Goal: Communication & Community: Answer question/provide support

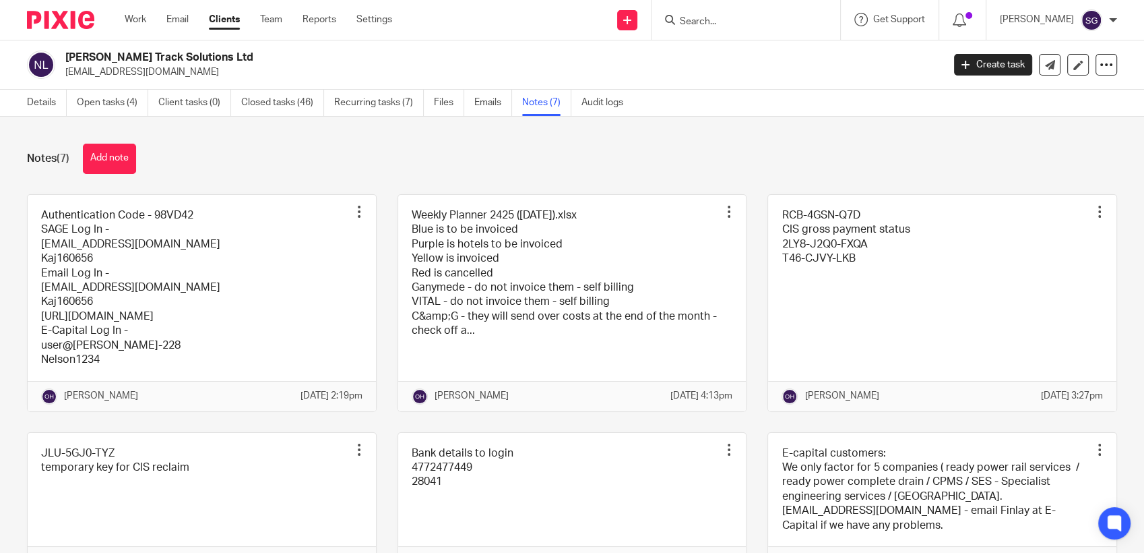
drag, startPoint x: 0, startPoint y: 0, endPoint x: 239, endPoint y: 30, distance: 240.5
click at [170, 26] on link "Email" at bounding box center [177, 19] width 22 height 13
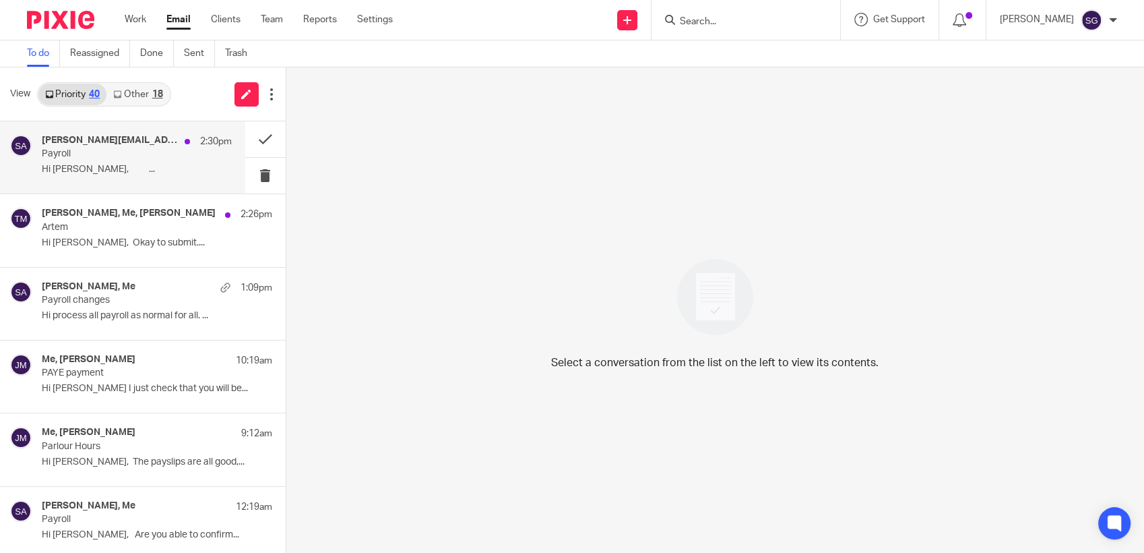
click at [129, 166] on p "Hi Sarah, ..." at bounding box center [137, 169] width 190 height 11
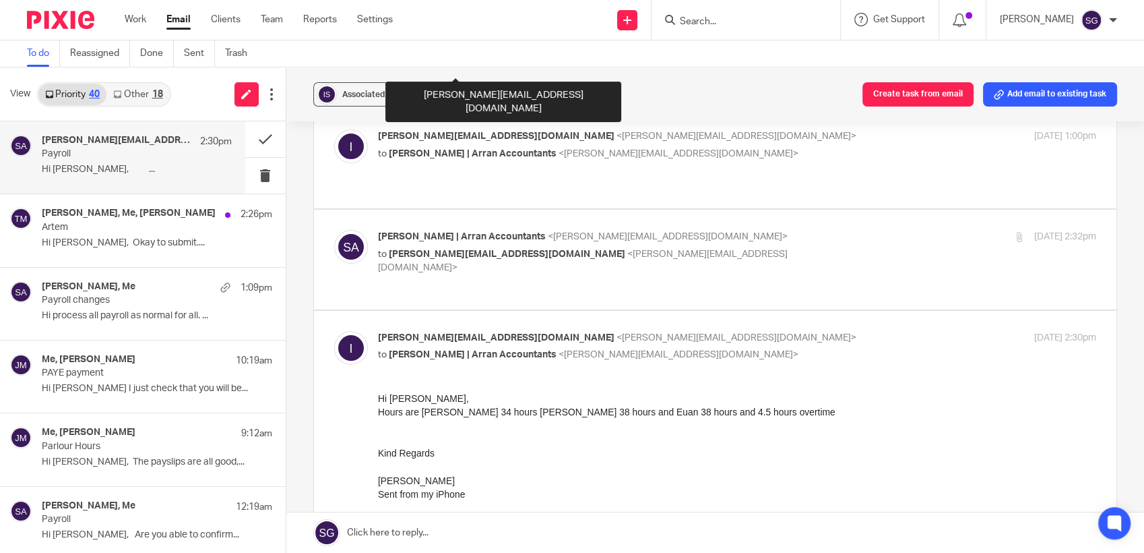
scroll to position [524, 0]
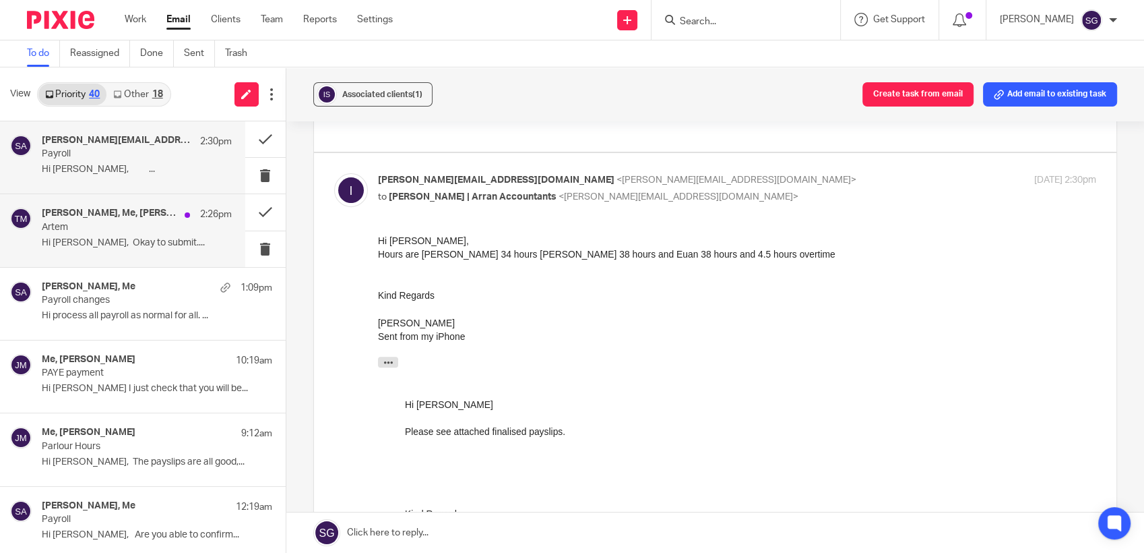
click at [110, 239] on p "Hi Sarah, Okay to submit...." at bounding box center [137, 242] width 190 height 11
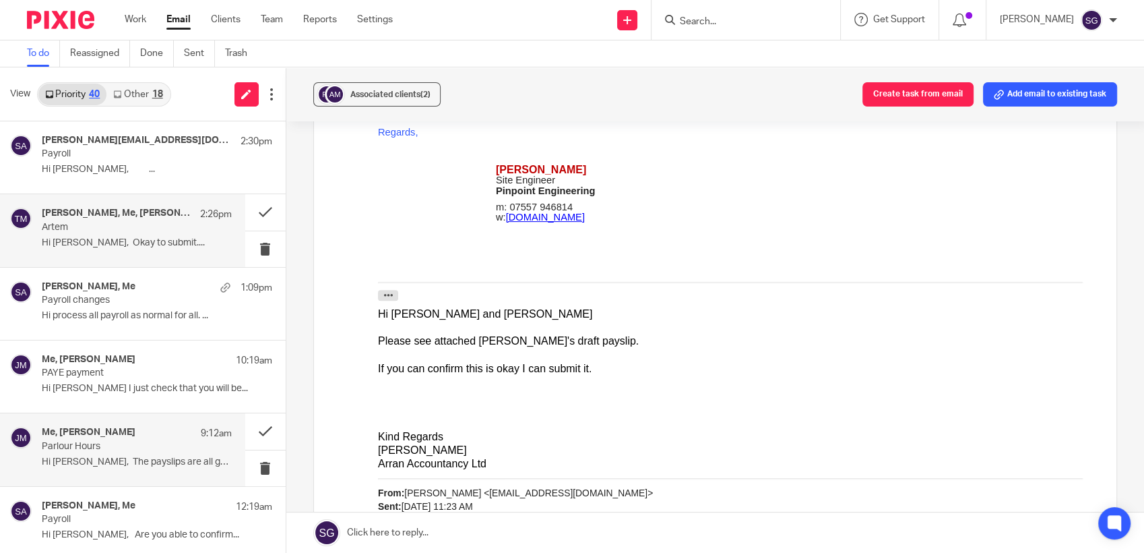
scroll to position [0, 0]
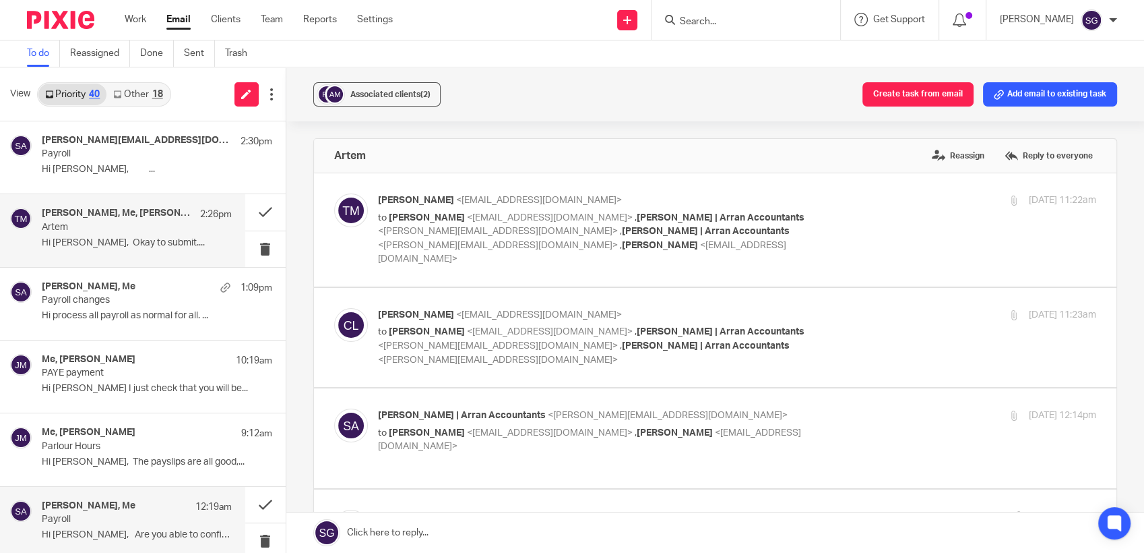
click at [102, 507] on h4 "Scott Roberts, Me" at bounding box center [89, 505] width 94 height 11
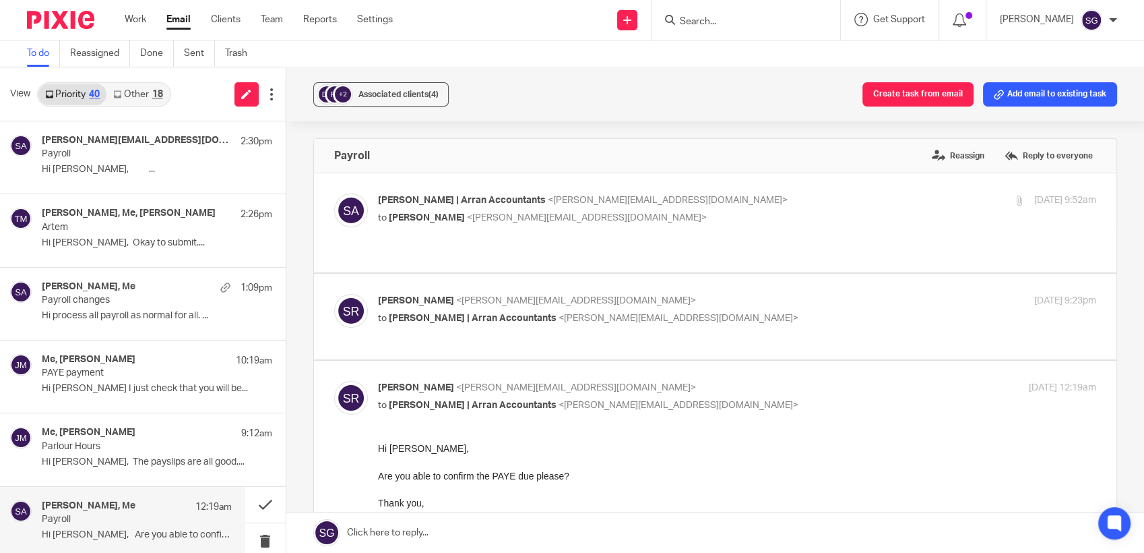
click at [504, 535] on link at bounding box center [715, 532] width 858 height 40
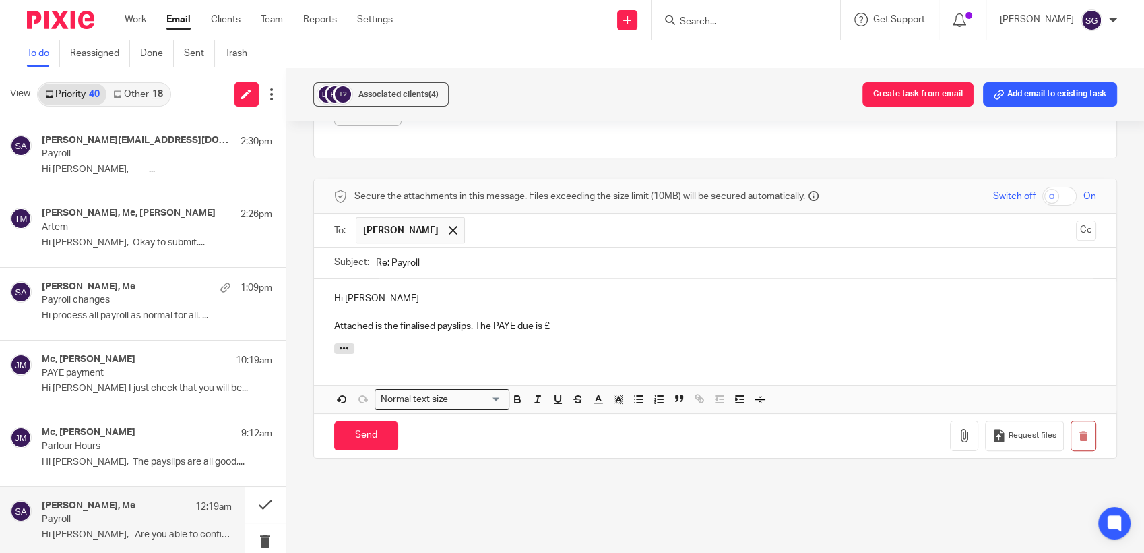
click at [575, 319] on p "Attached is the finalised payslips. The PAYE due is £" at bounding box center [715, 325] width 763 height 13
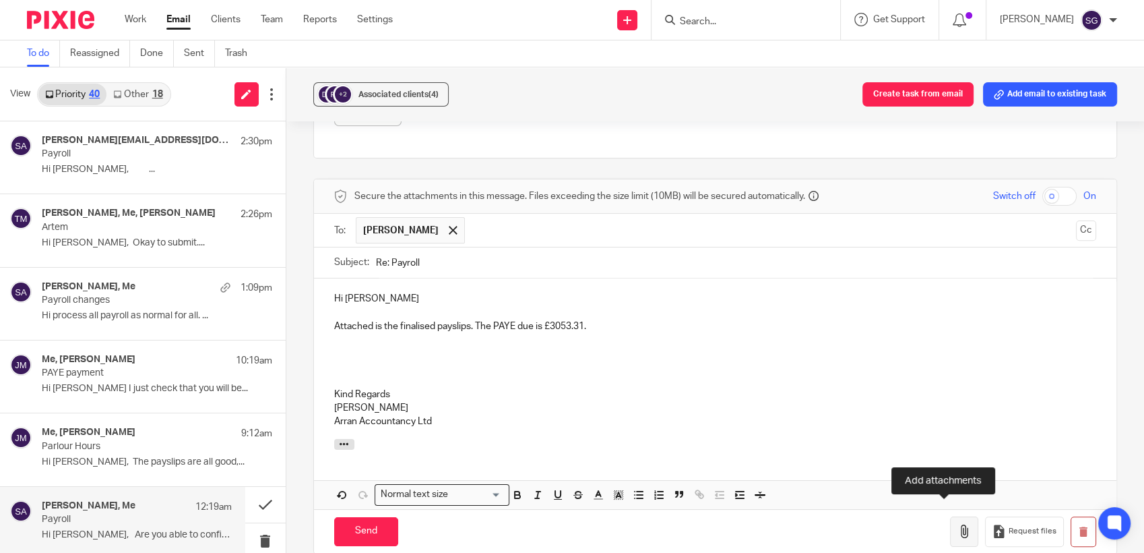
click at [958, 524] on icon "button" at bounding box center [964, 530] width 13 height 13
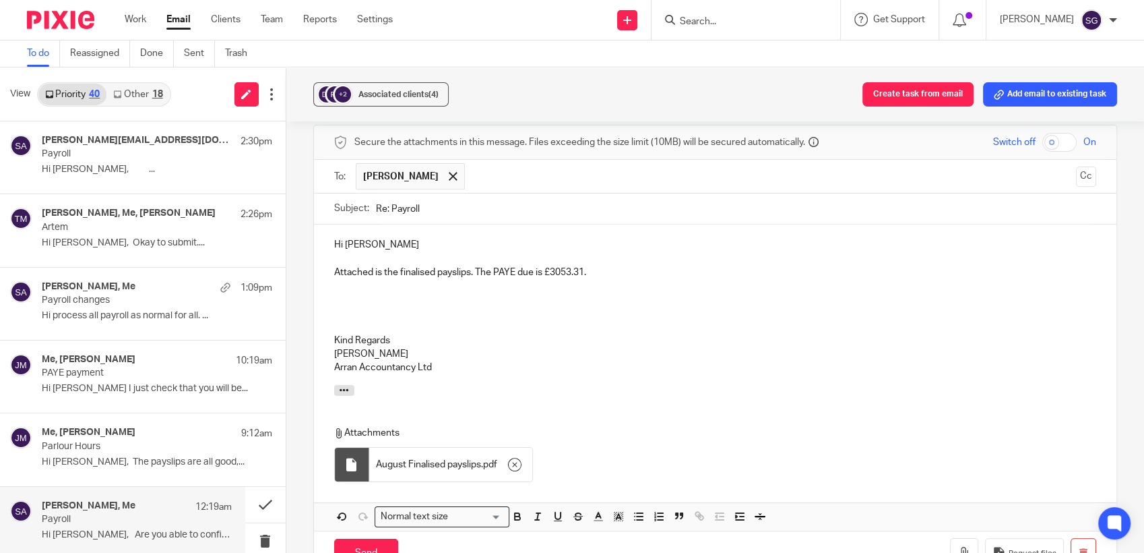
scroll to position [630, 0]
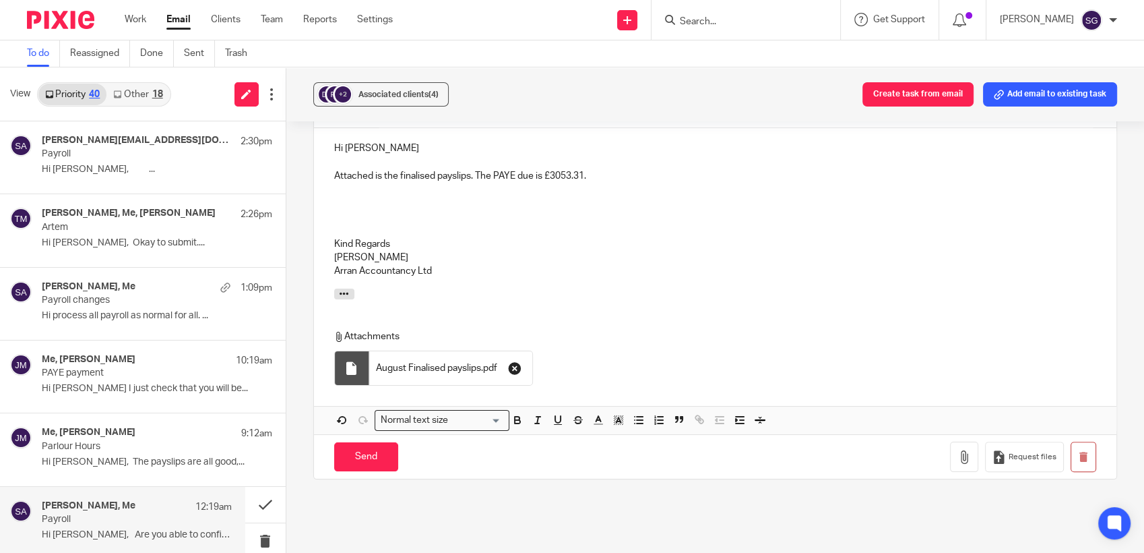
click at [510, 361] on icon "button" at bounding box center [514, 367] width 13 height 13
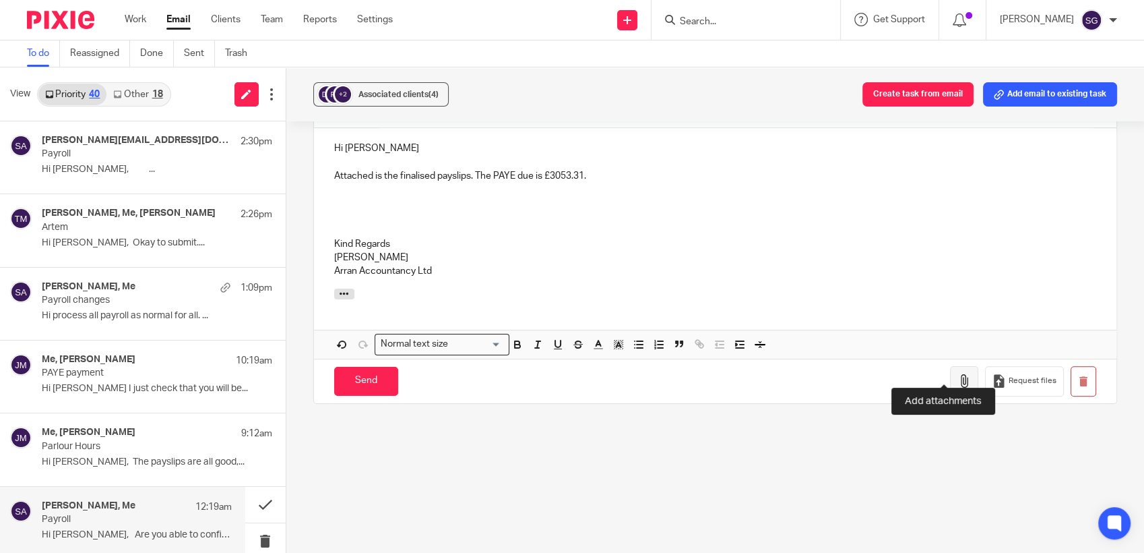
click at [950, 367] on button "button" at bounding box center [964, 381] width 28 height 30
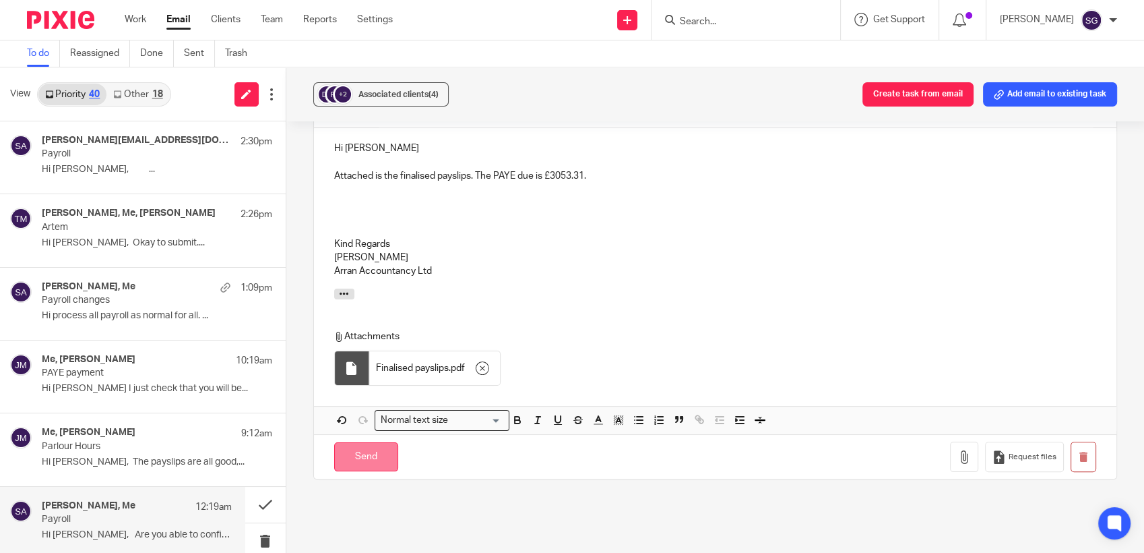
click at [361, 442] on input "Send" at bounding box center [366, 456] width 64 height 29
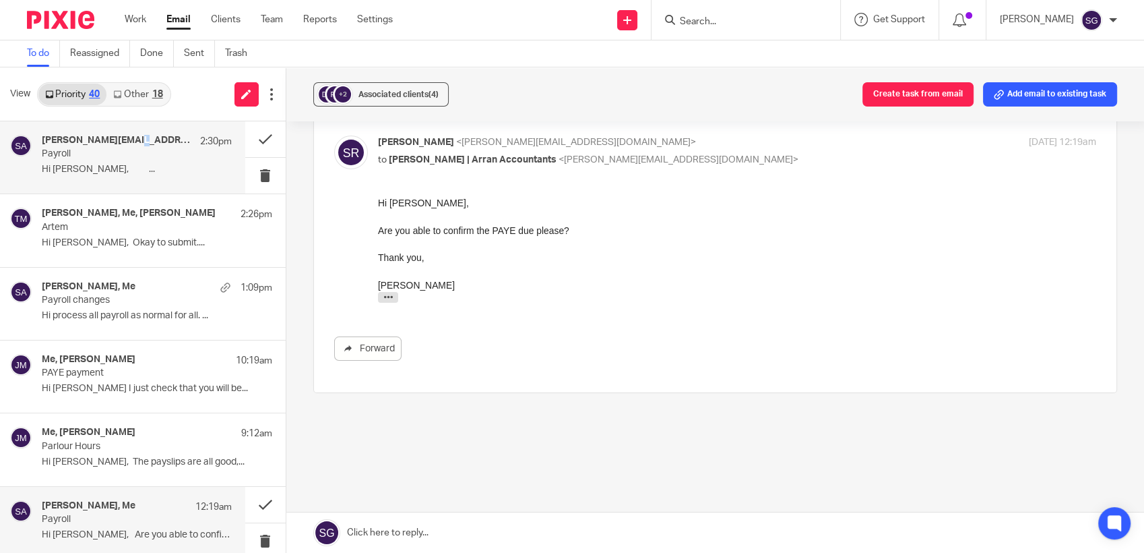
click at [83, 143] on h4 "ian@roberthowieandson.co.uk, Me" at bounding box center [118, 140] width 152 height 11
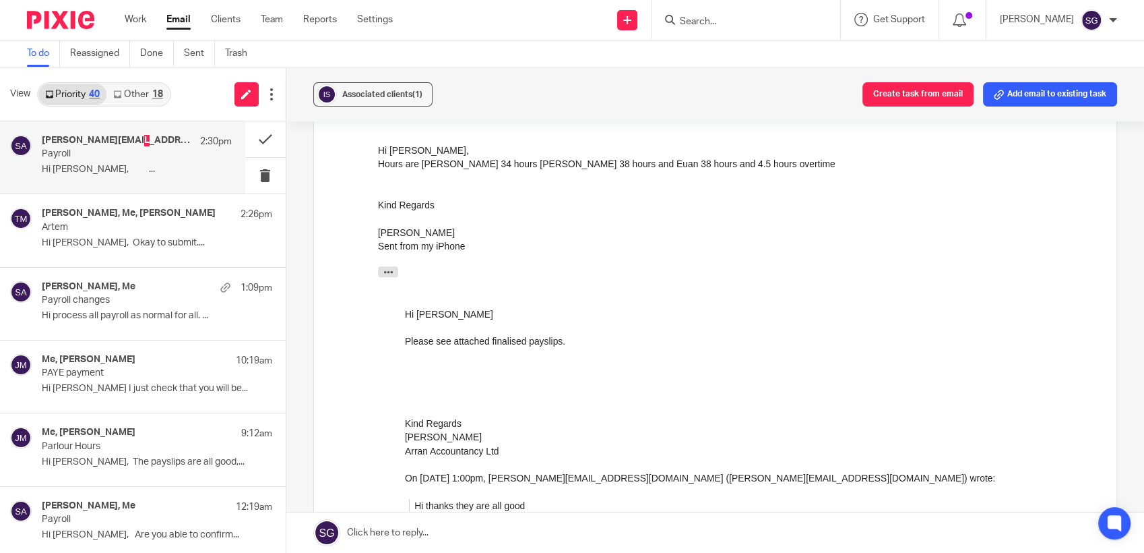
scroll to position [749, 0]
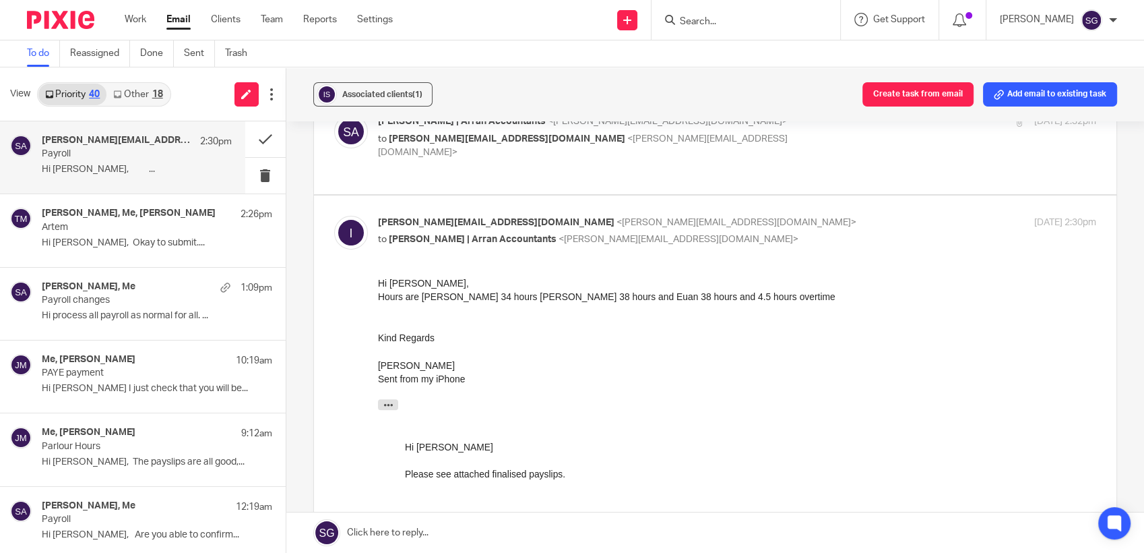
drag, startPoint x: 520, startPoint y: 538, endPoint x: 507, endPoint y: 528, distance: 16.8
click at [520, 538] on link at bounding box center [715, 532] width 858 height 40
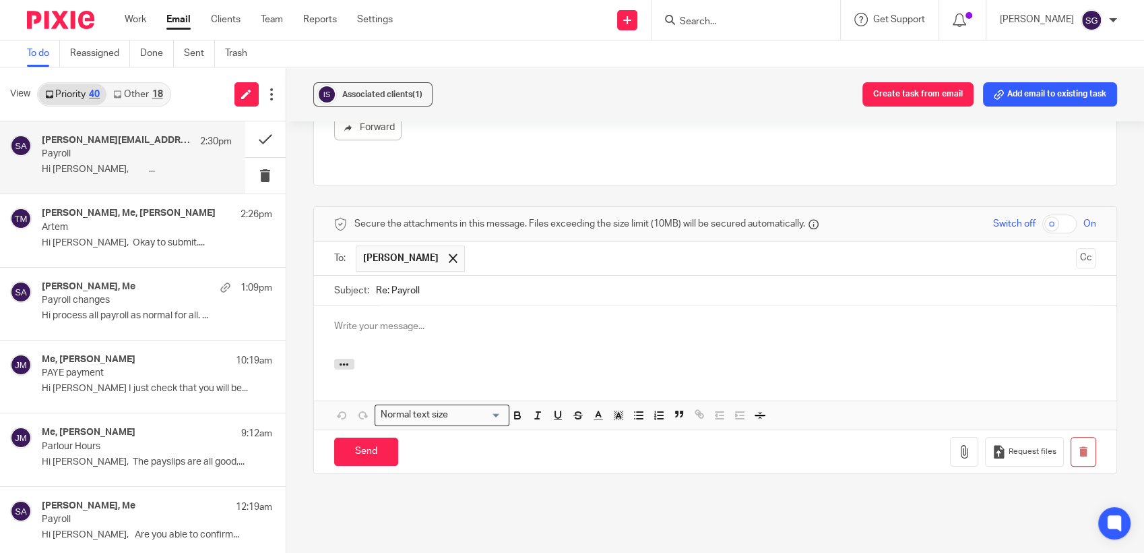
scroll to position [0, 0]
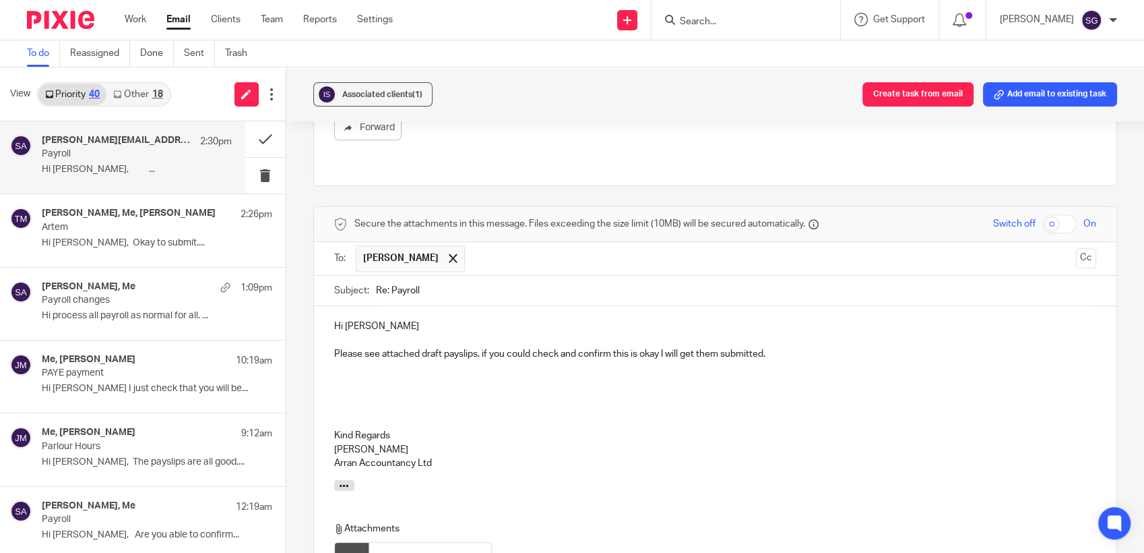
scroll to position [1465, 0]
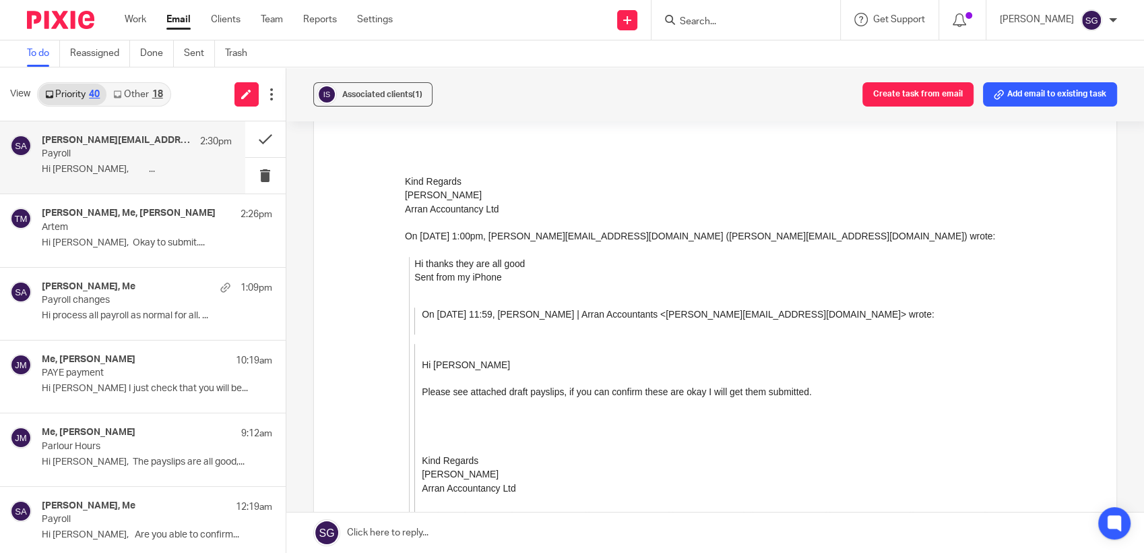
scroll to position [556, 0]
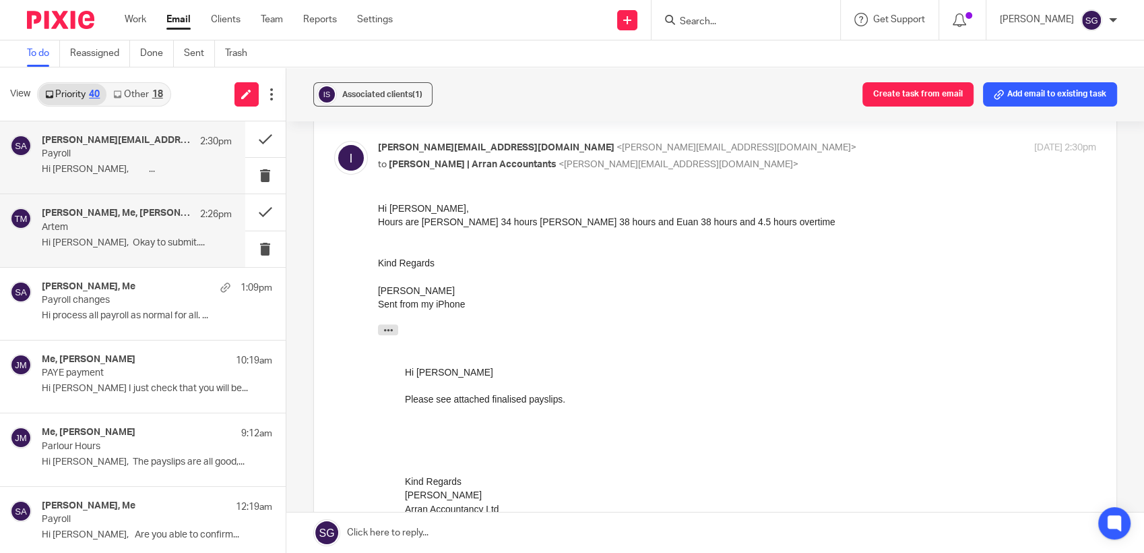
click at [97, 232] on p "Artem" at bounding box center [118, 227] width 152 height 11
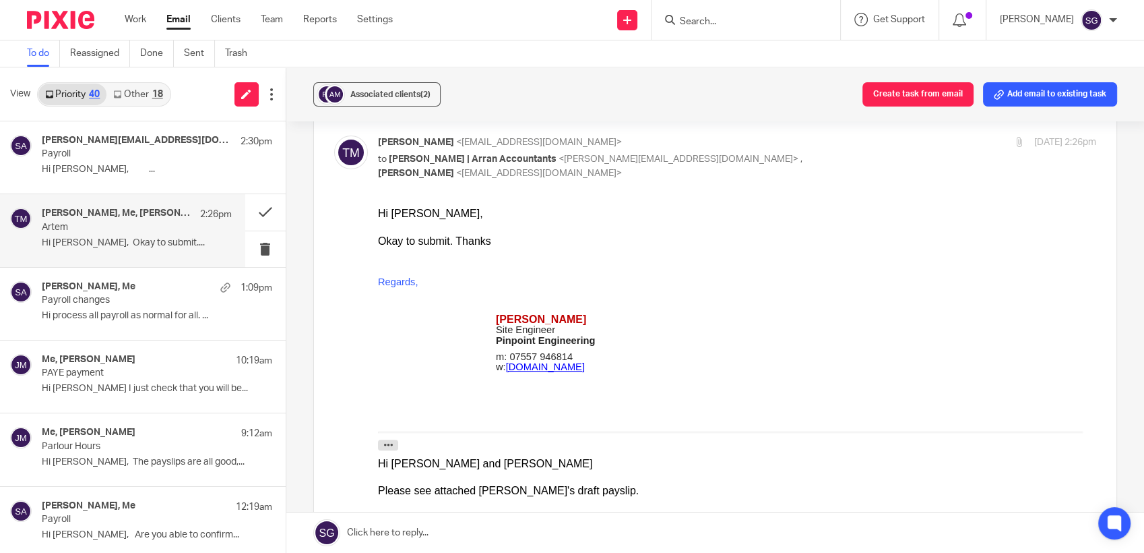
scroll to position [150, 0]
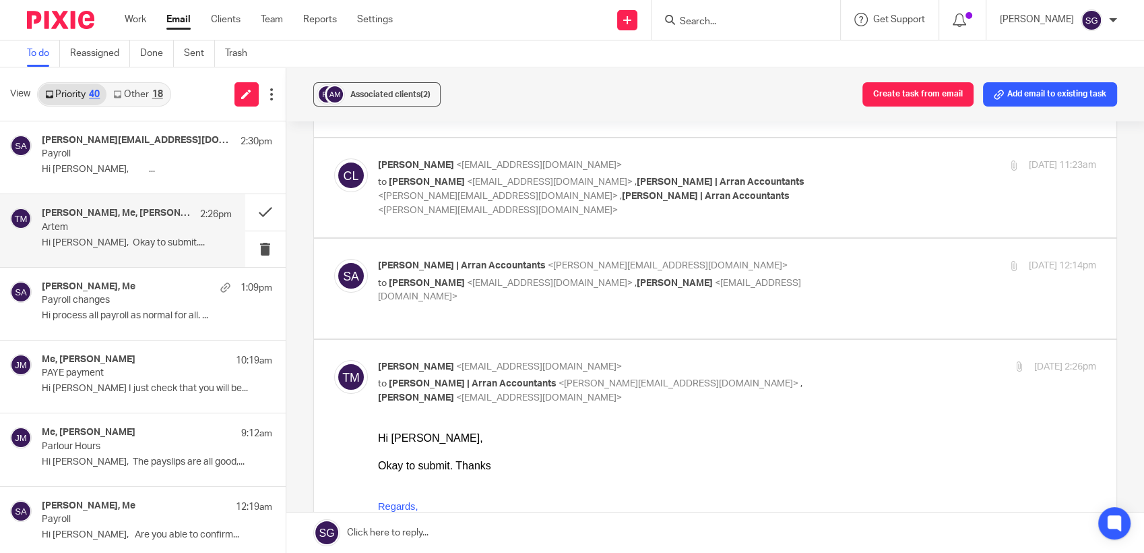
click at [422, 542] on link at bounding box center [715, 532] width 858 height 40
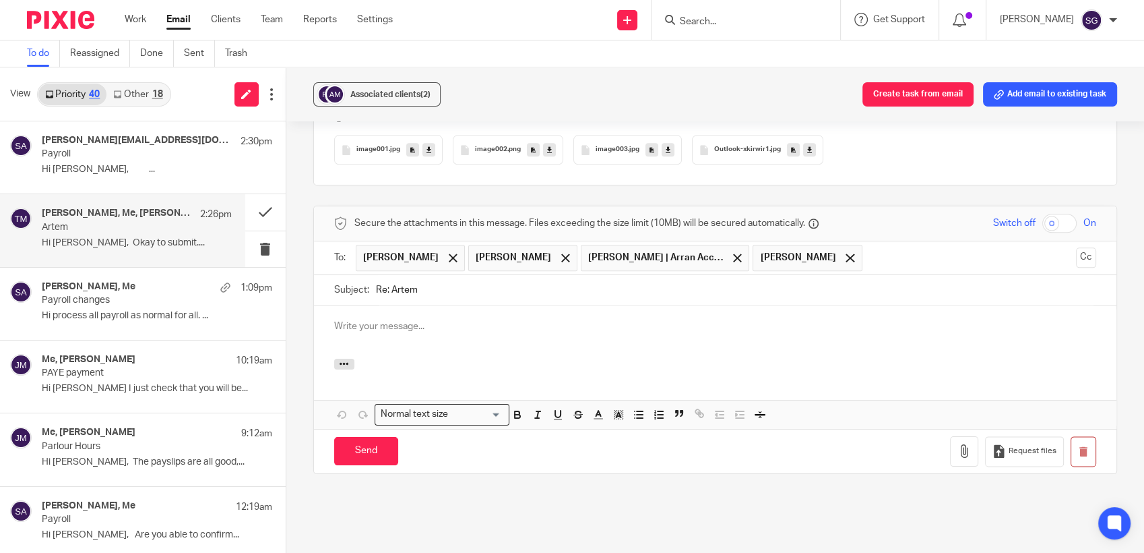
scroll to position [0, 0]
click at [561, 253] on span at bounding box center [565, 257] width 9 height 9
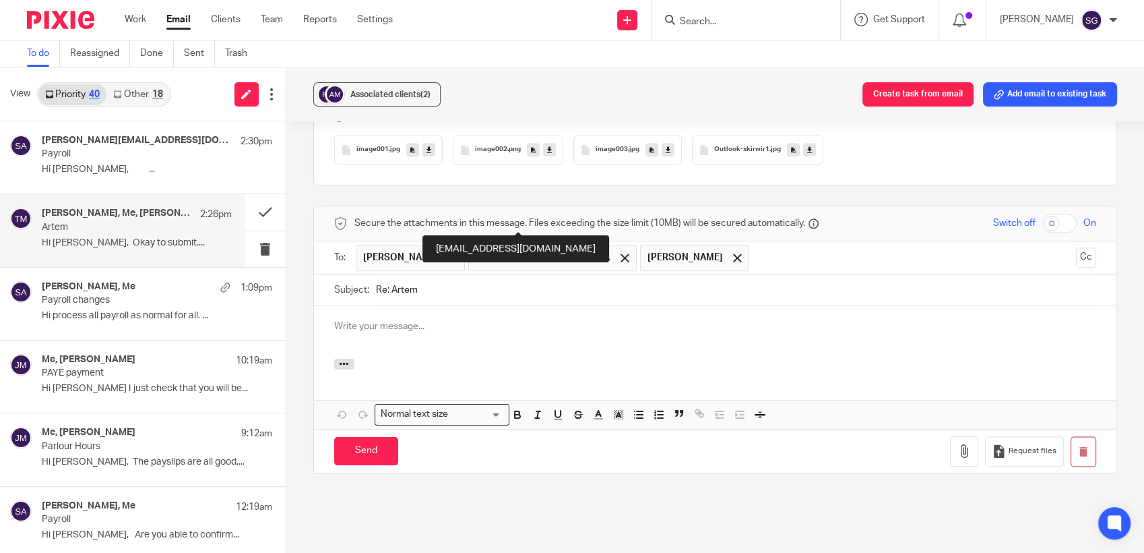
click at [531, 251] on span "Olivia | Arran Accountants" at bounding box center [543, 257] width 135 height 13
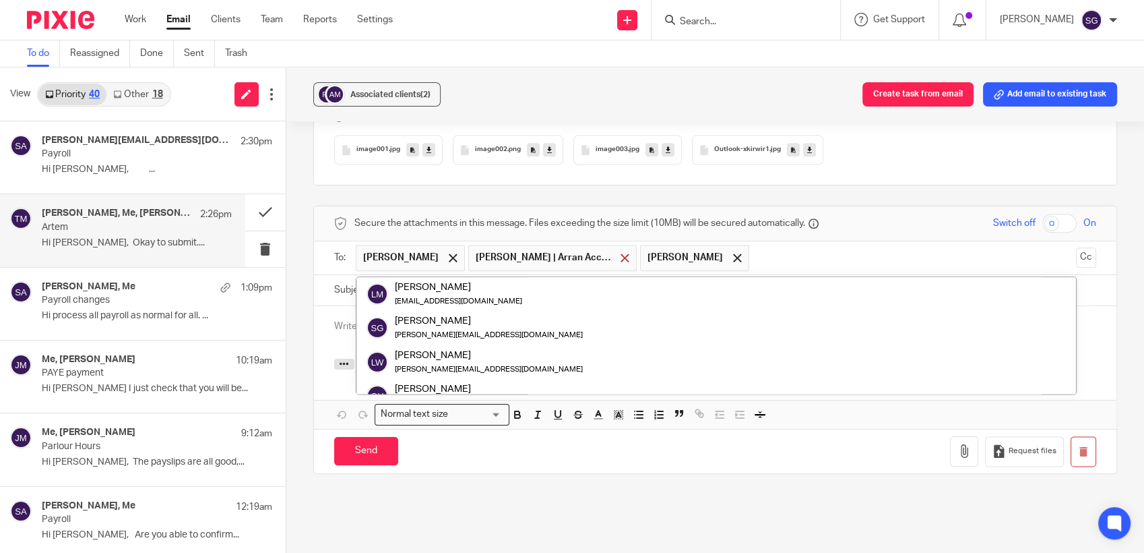
click at [621, 253] on span at bounding box center [625, 257] width 9 height 9
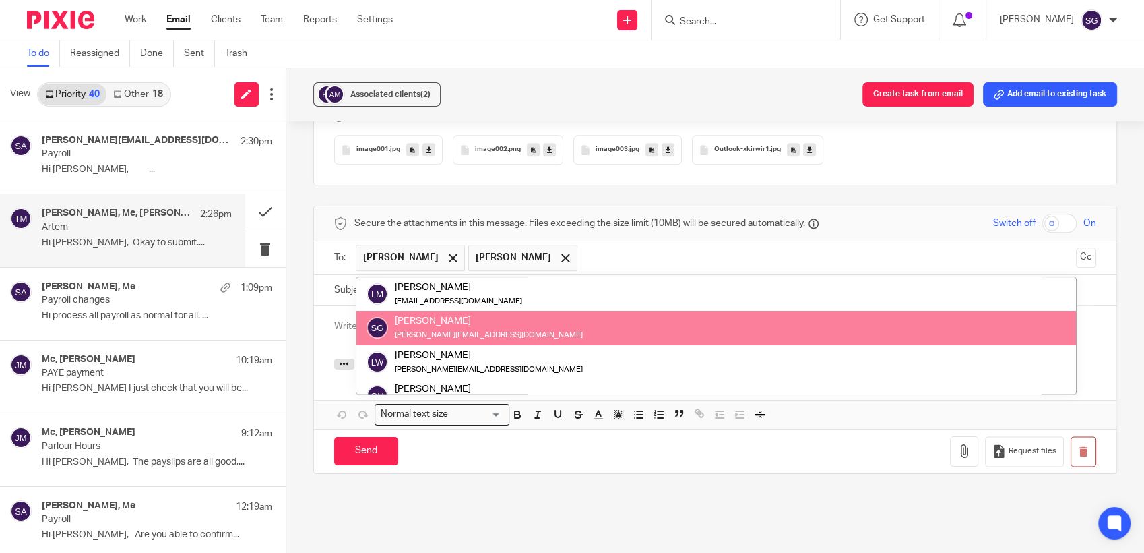
scroll to position [120, 0]
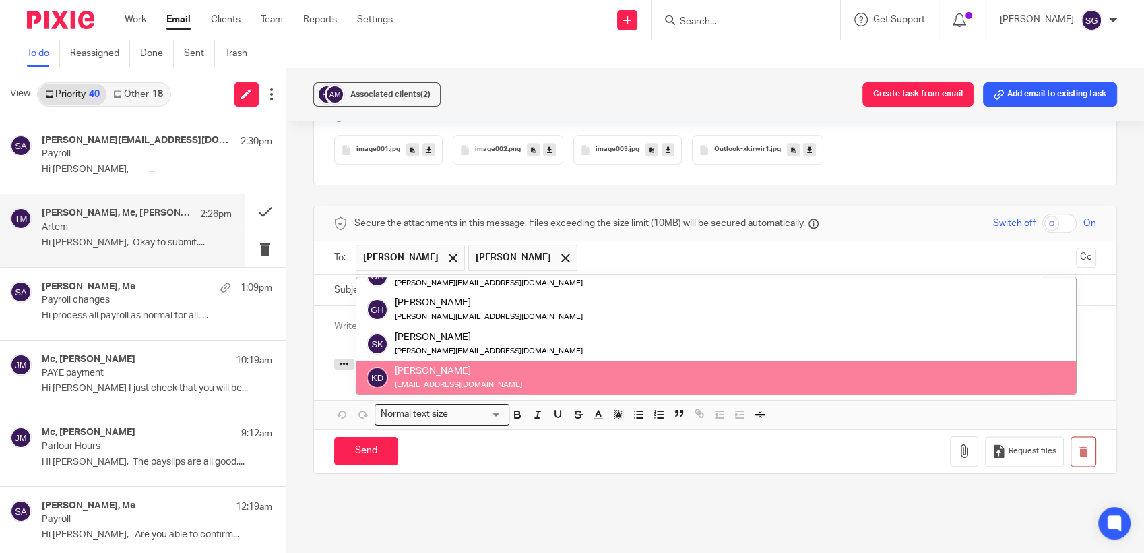
click at [338, 319] on p at bounding box center [715, 325] width 763 height 13
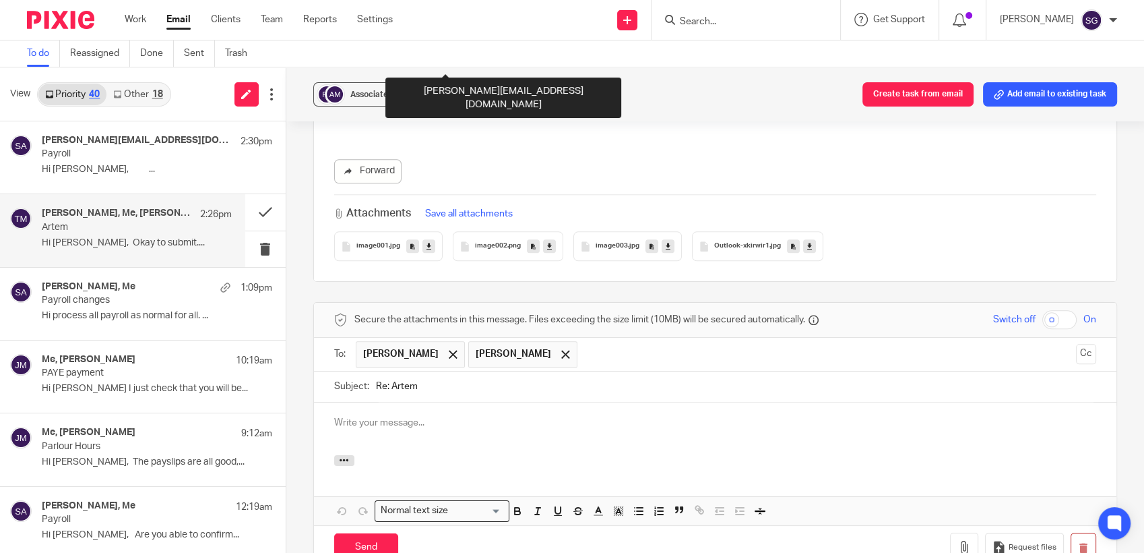
scroll to position [1558, 0]
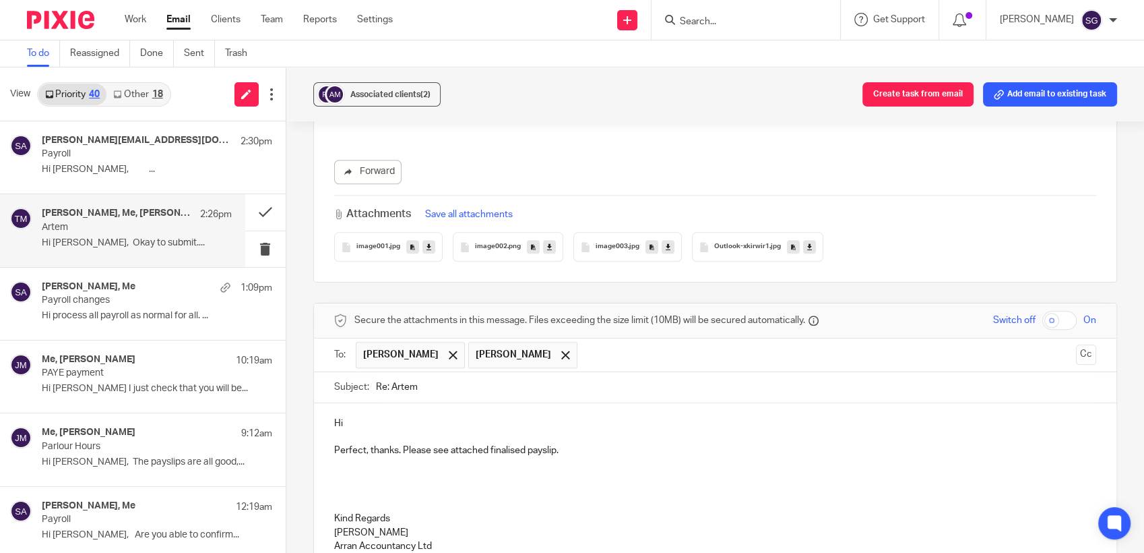
click at [559, 430] on p at bounding box center [715, 436] width 763 height 13
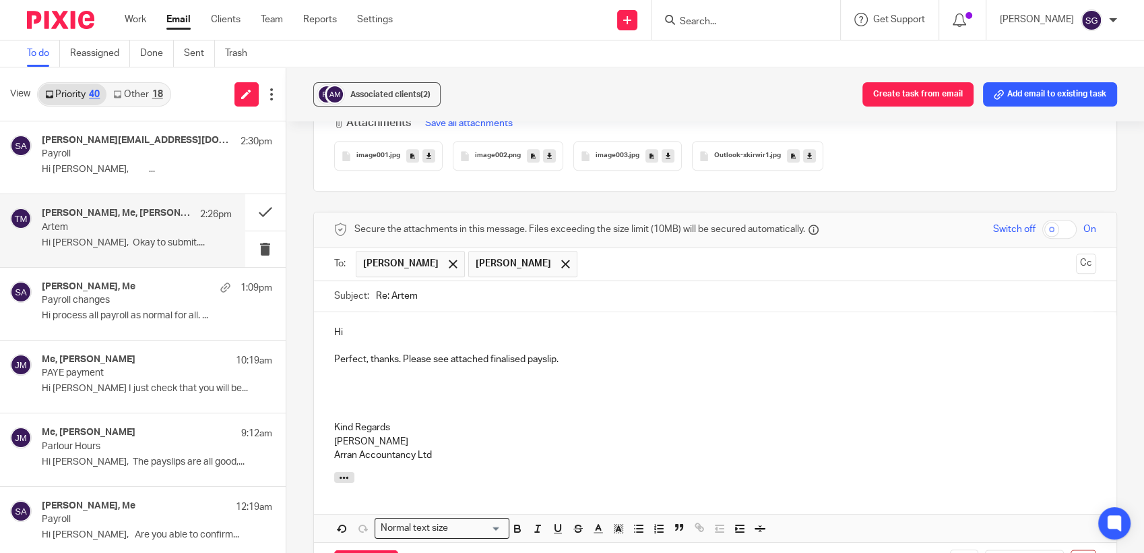
scroll to position [1708, 0]
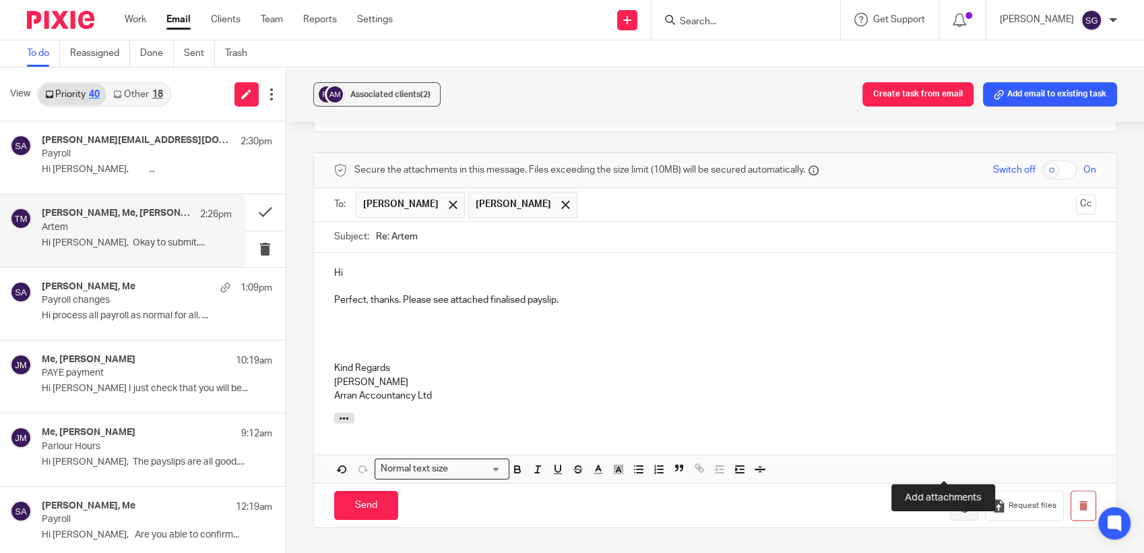
click at [958, 499] on icon "button" at bounding box center [964, 505] width 13 height 13
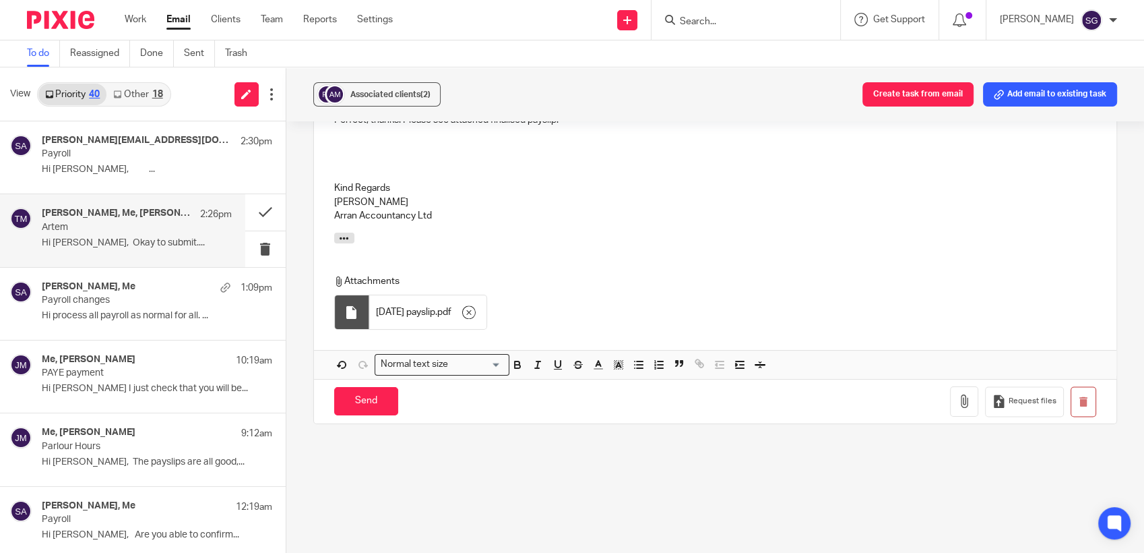
scroll to position [1891, 0]
click at [361, 384] on input "Send" at bounding box center [366, 398] width 64 height 29
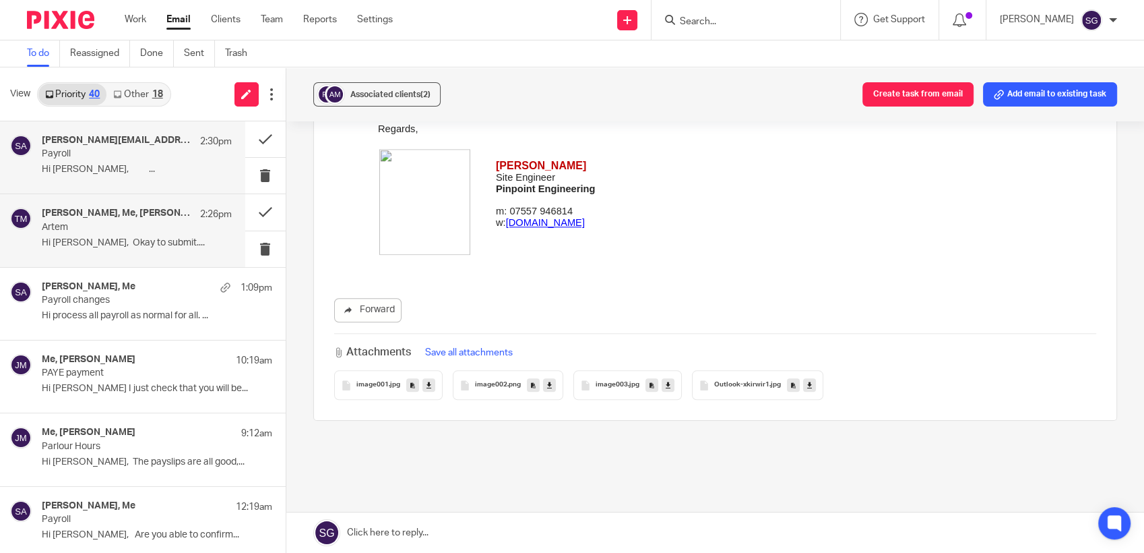
click at [158, 158] on p "Payroll" at bounding box center [118, 153] width 152 height 11
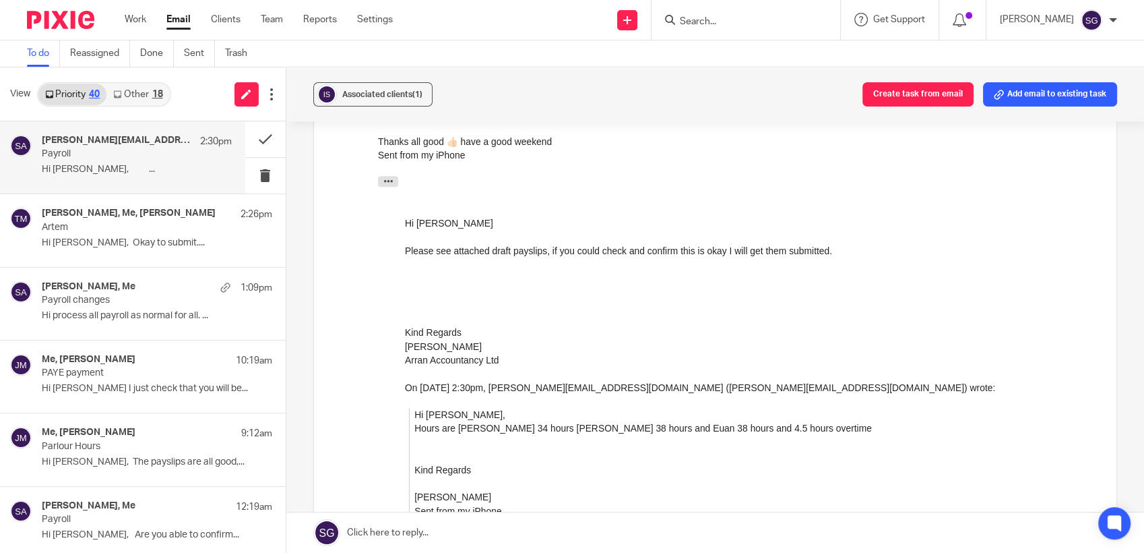
scroll to position [1123, 0]
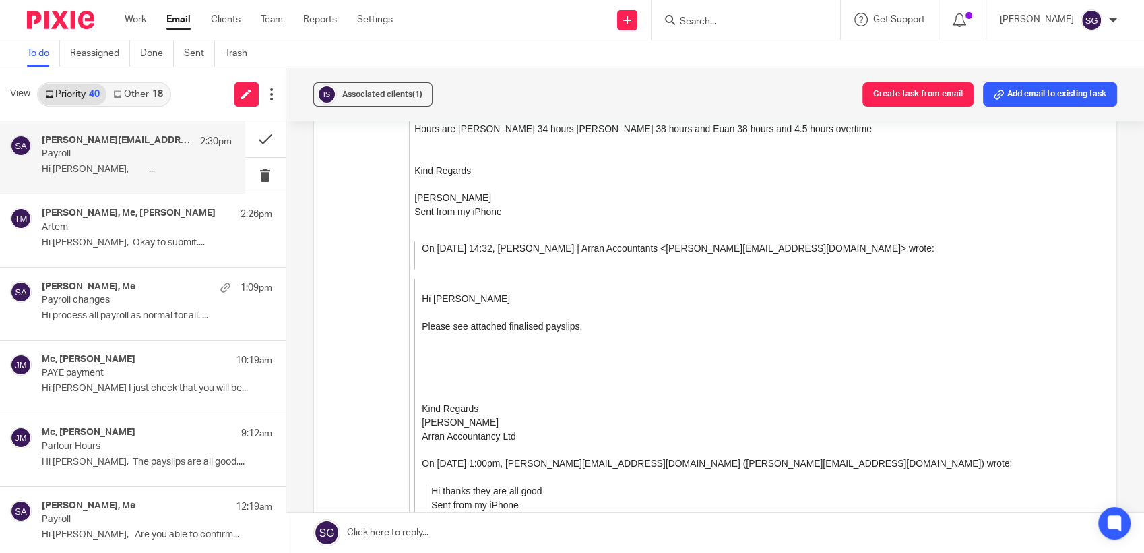
click at [542, 539] on link at bounding box center [715, 532] width 858 height 40
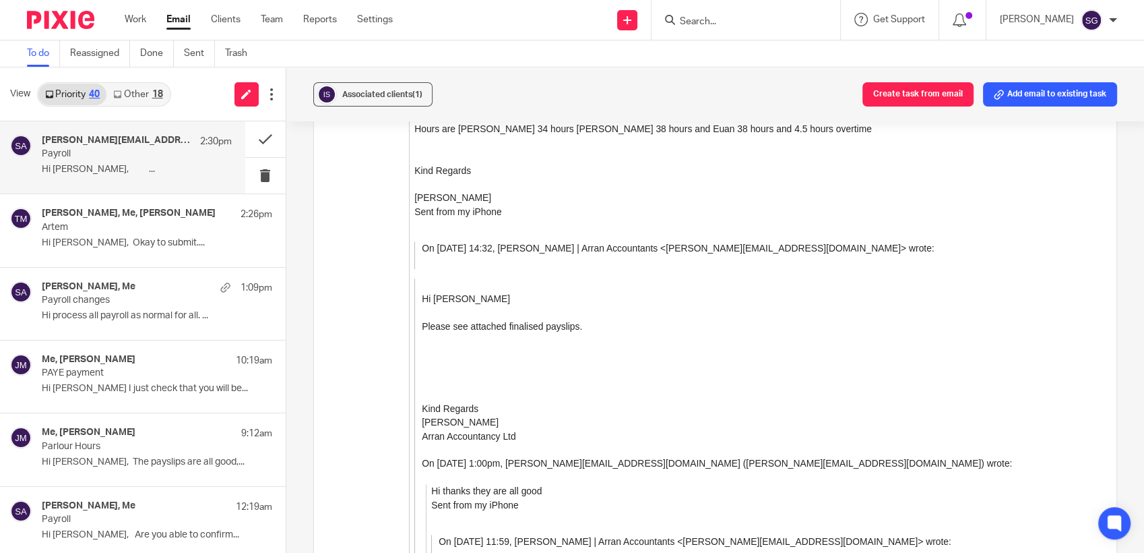
scroll to position [1894, 0]
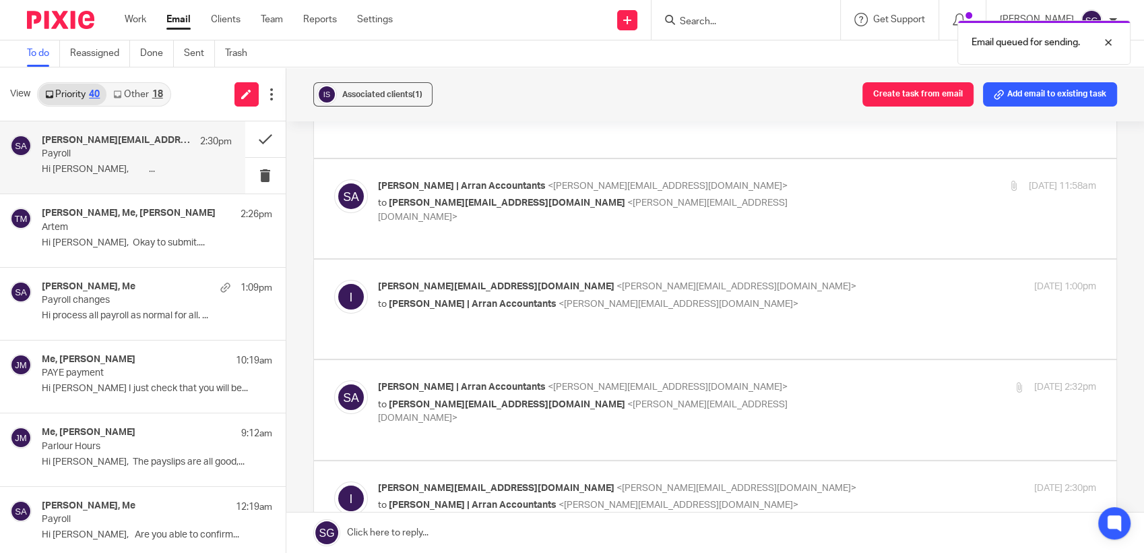
scroll to position [162, 0]
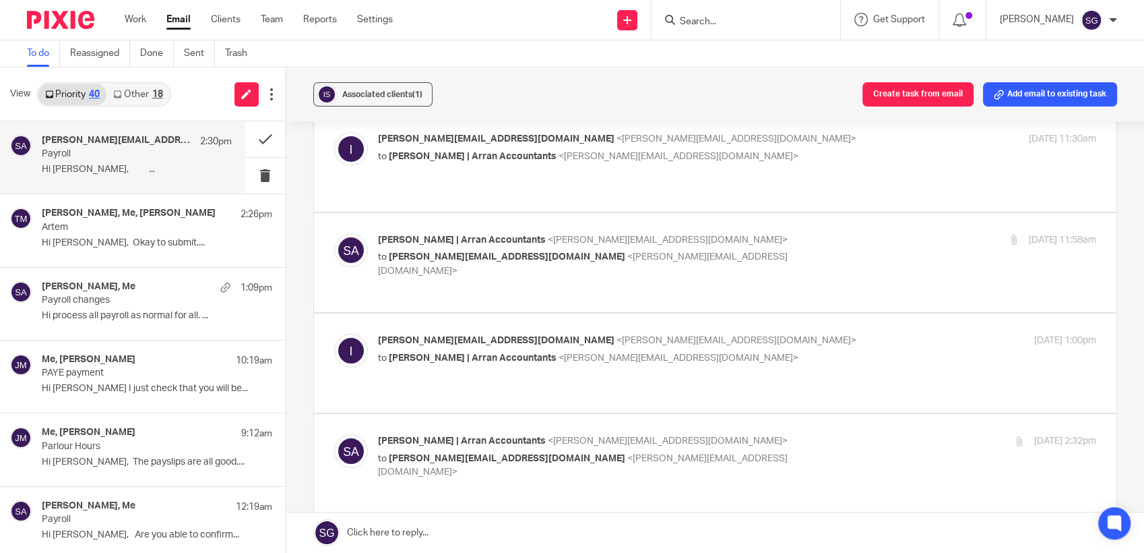
drag, startPoint x: 499, startPoint y: 12, endPoint x: 389, endPoint y: 2, distance: 111.0
click at [499, 13] on div "Send new email Create task Add client Request signature Get Support Contact Sup…" at bounding box center [778, 20] width 731 height 40
click at [528, 34] on div "Send new email Create task Add client Request signature Get Support Contact Sup…" at bounding box center [778, 20] width 731 height 40
click at [742, 32] on div at bounding box center [746, 20] width 189 height 40
click at [726, 30] on div at bounding box center [746, 20] width 189 height 40
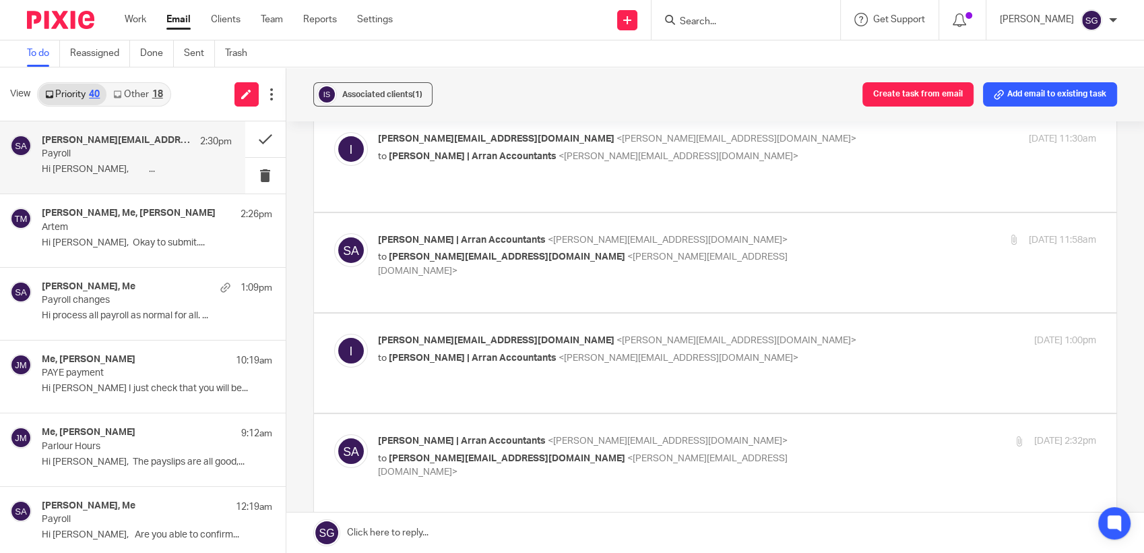
click at [722, 20] on input "Search" at bounding box center [739, 22] width 121 height 12
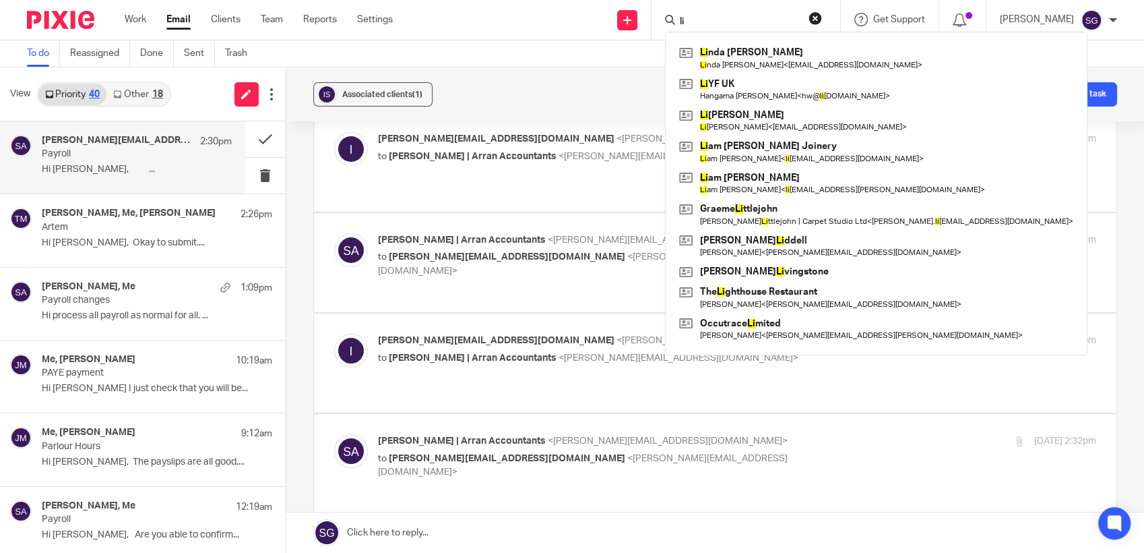
type input "l"
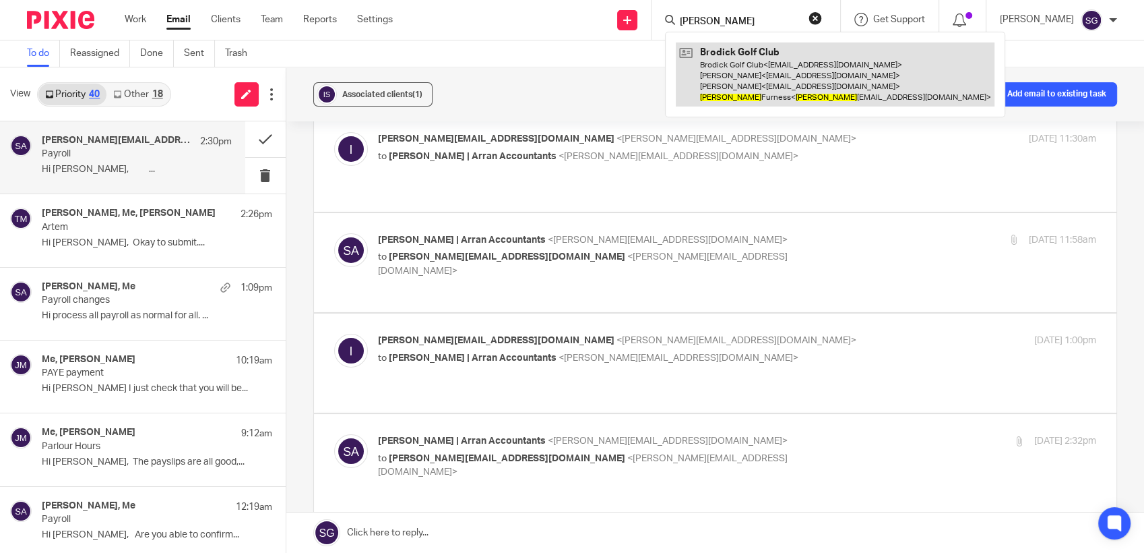
type input "liz"
click at [742, 59] on link at bounding box center [835, 74] width 319 height 64
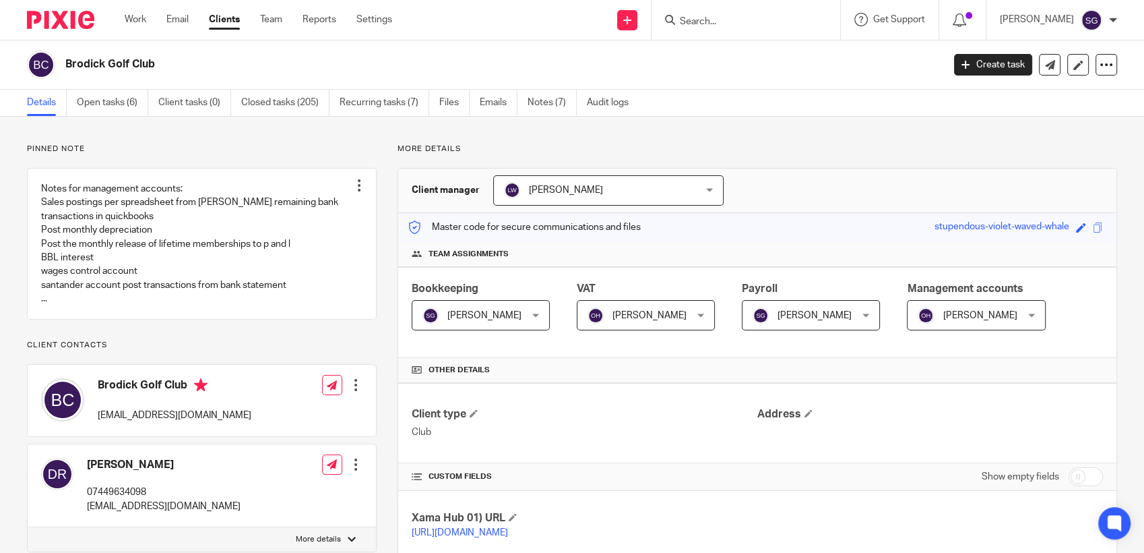
click at [375, 65] on h2 "Brodick Golf Club" at bounding box center [412, 64] width 695 height 14
click at [493, 106] on link "Emails" at bounding box center [499, 103] width 38 height 26
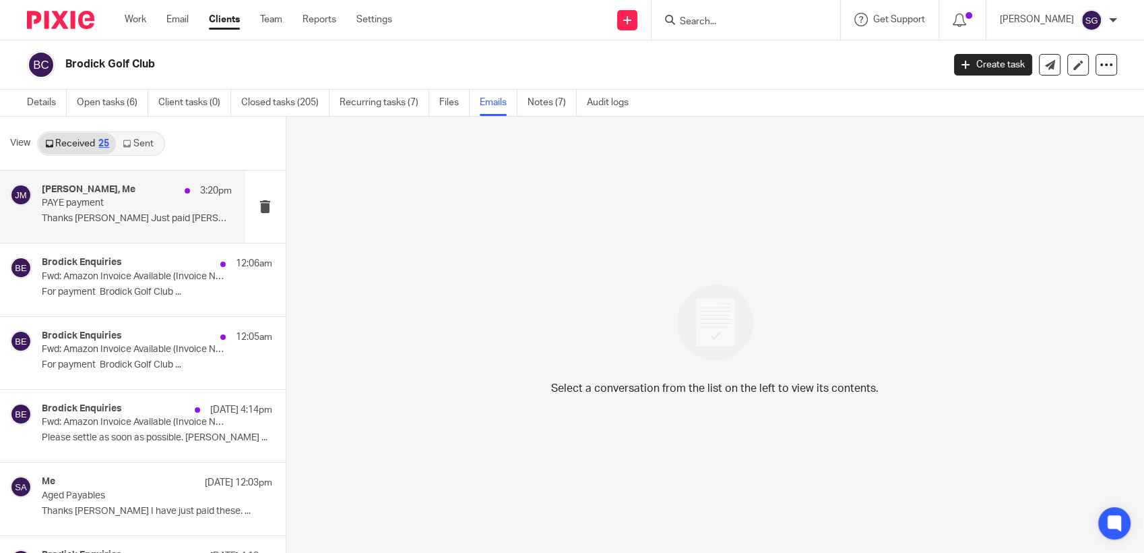
click at [108, 205] on p "PAYE payment" at bounding box center [118, 202] width 152 height 11
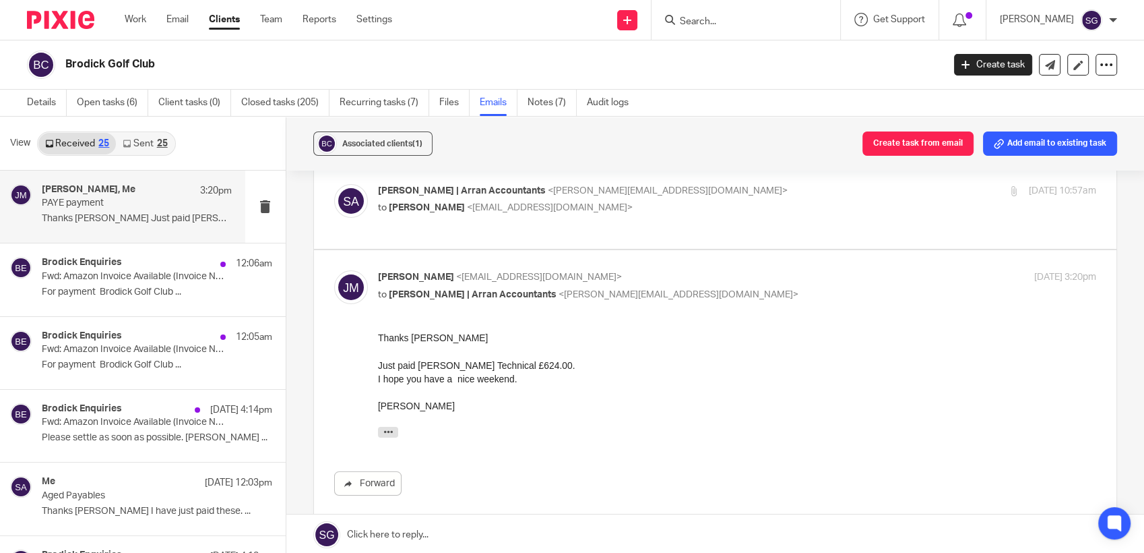
scroll to position [143, 0]
click at [493, 535] on link at bounding box center [715, 534] width 858 height 40
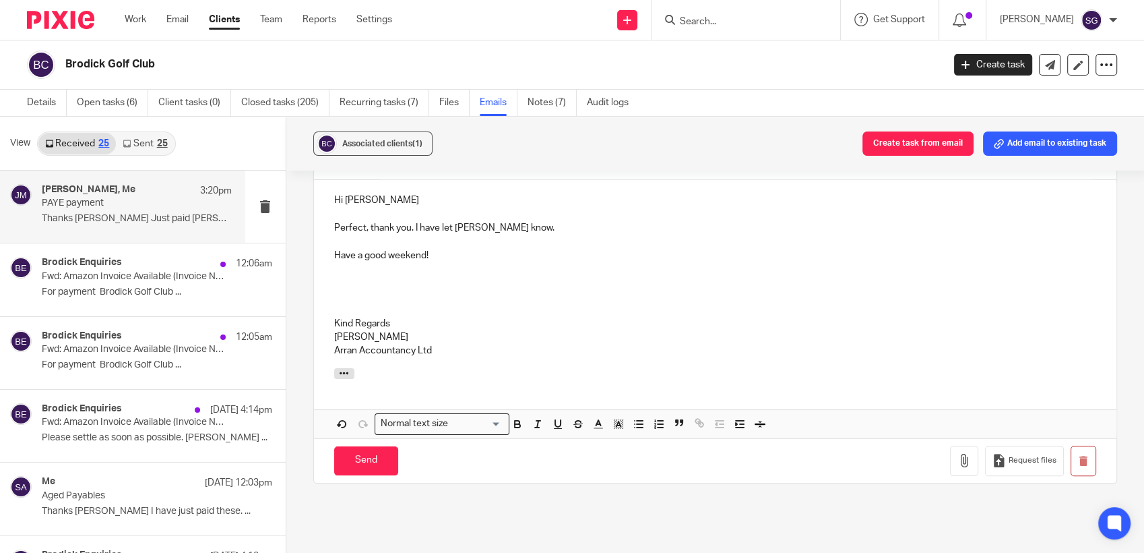
scroll to position [677, 0]
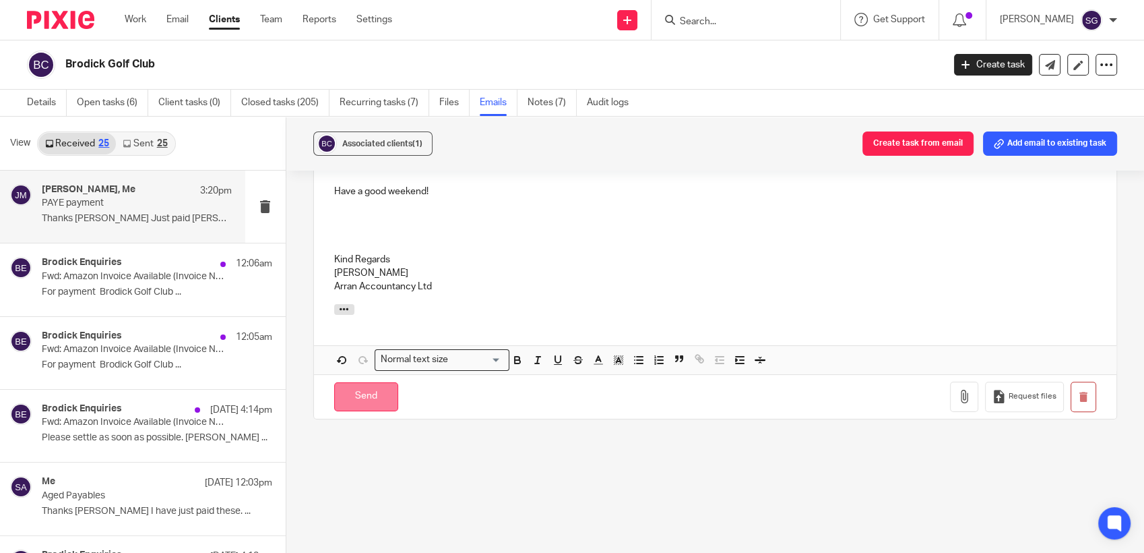
click at [361, 401] on input "Send" at bounding box center [366, 396] width 64 height 29
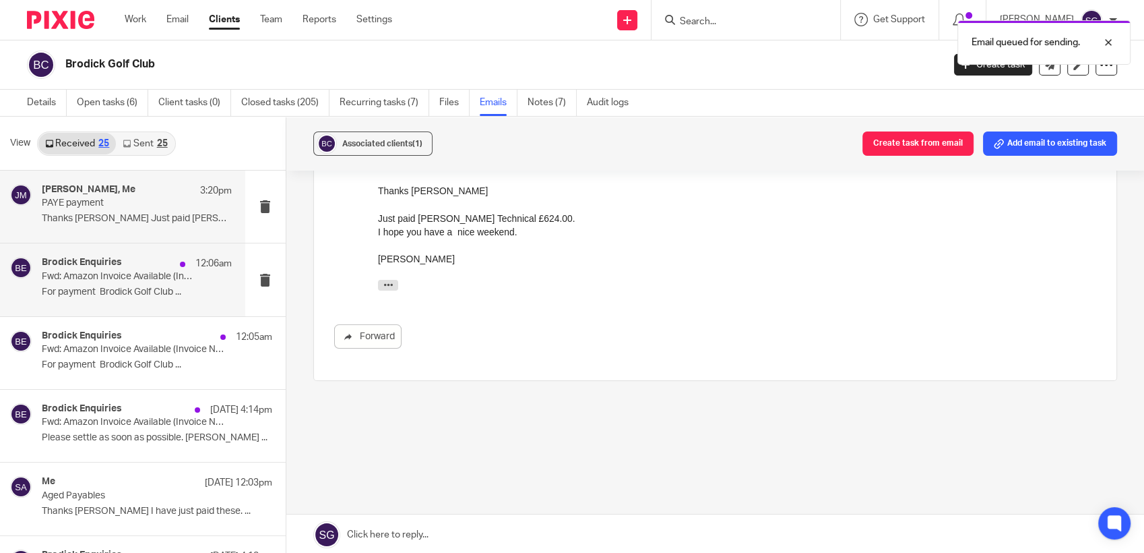
click at [104, 277] on p "Fwd: Amazon Invoice Available (Invoice No. GB51XZ1JABEY)" at bounding box center [118, 276] width 152 height 11
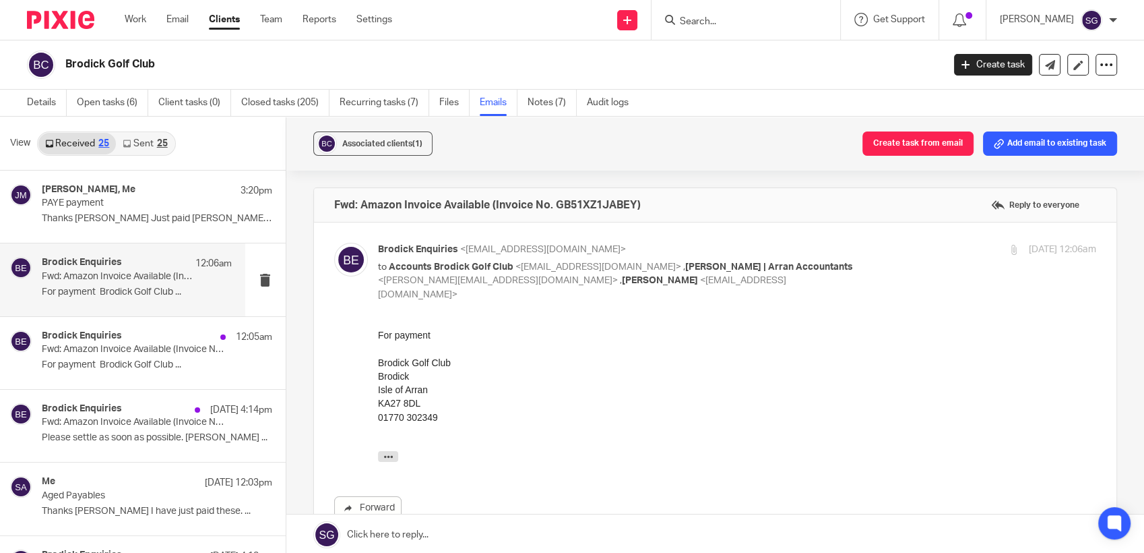
scroll to position [224, 0]
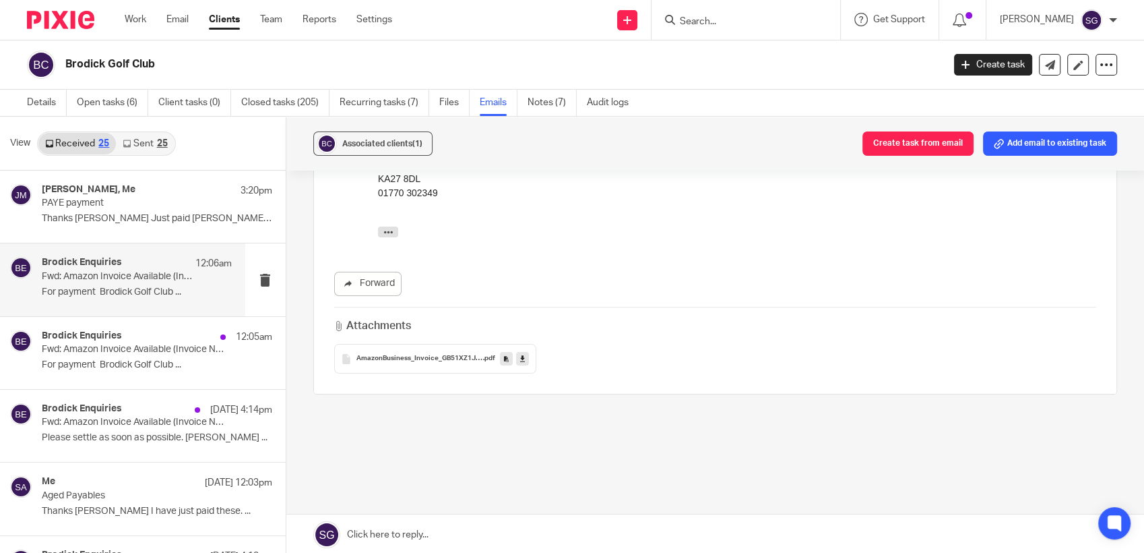
click at [443, 354] on span "AmazonBusiness_Invoice_GB51XZ1JABEY" at bounding box center [419, 358] width 127 height 8
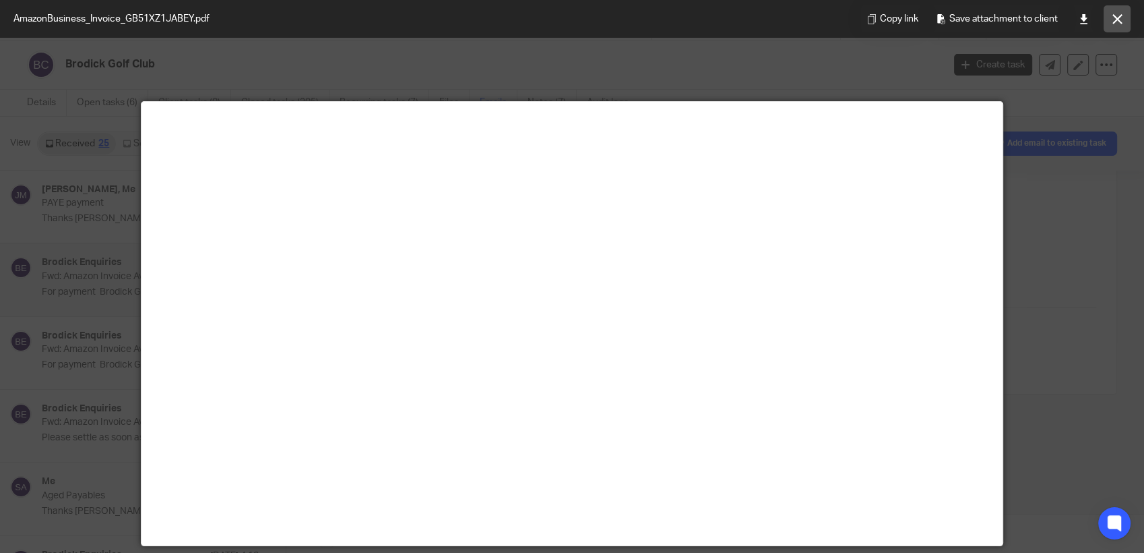
click at [1118, 23] on icon at bounding box center [1118, 19] width 10 height 10
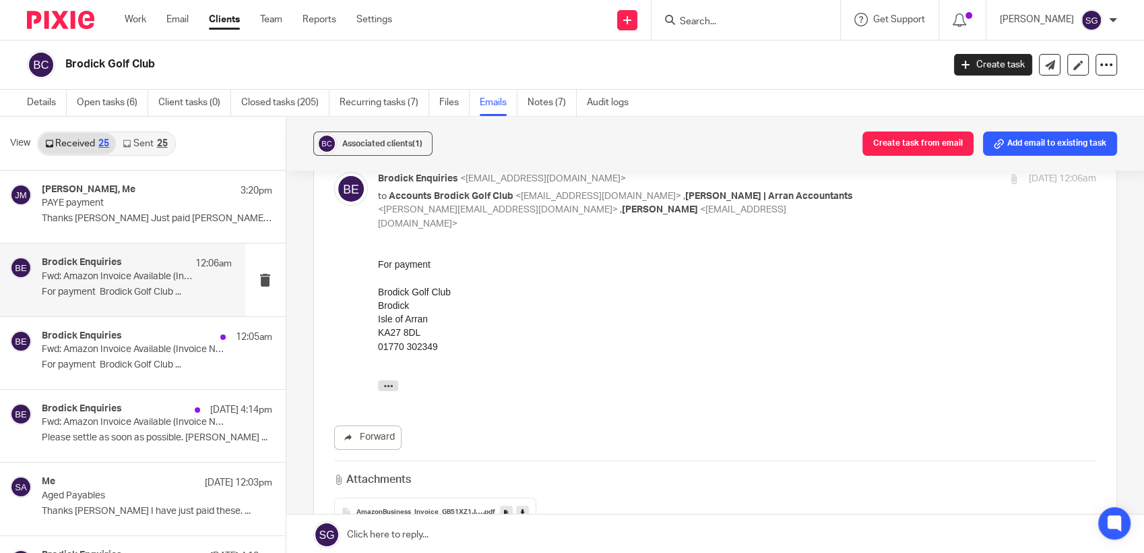
scroll to position [0, 0]
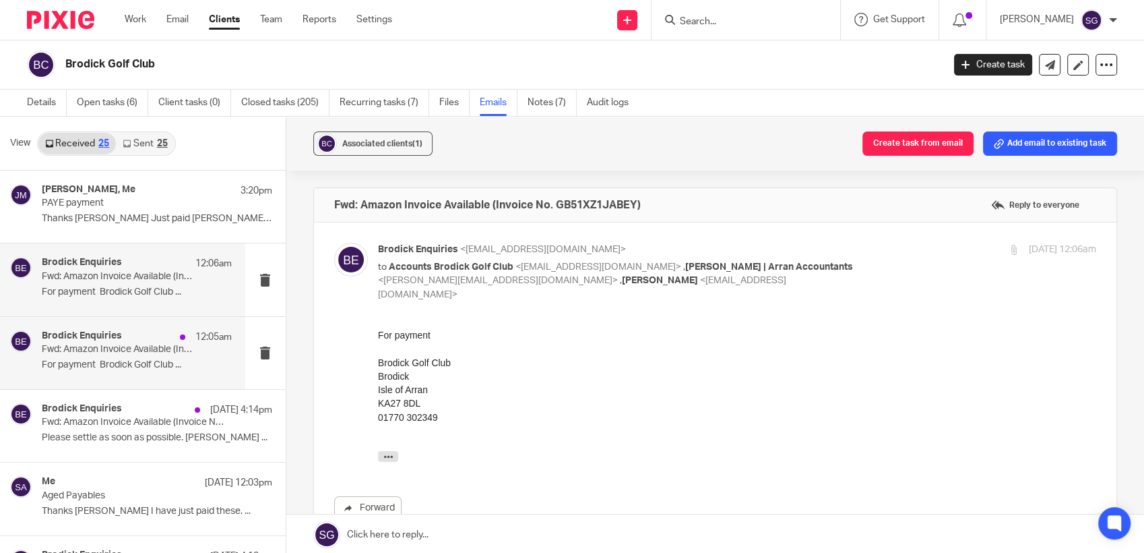
drag, startPoint x: 95, startPoint y: 385, endPoint x: 96, endPoint y: 377, distance: 8.1
click at [96, 383] on div "Brodick Enquiries 12:05am Fwd: Amazon Invoice Available (Invoice No. GB51Y3KLAB…" at bounding box center [122, 353] width 245 height 72
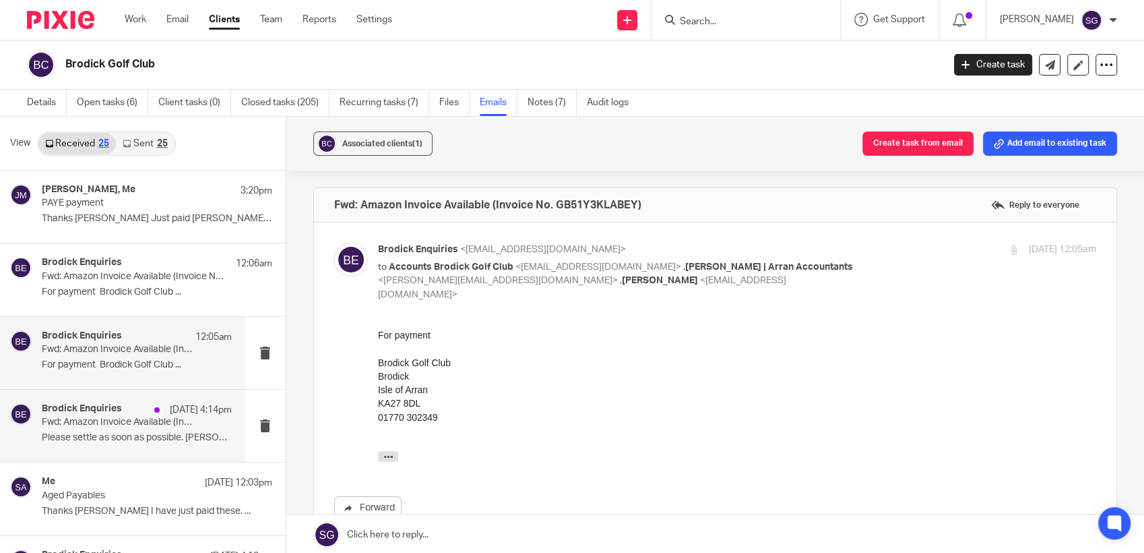
click at [92, 418] on p "Fwd: Amazon Invoice Available (Invoice No. GB50E1H998RVNI)" at bounding box center [118, 421] width 152 height 11
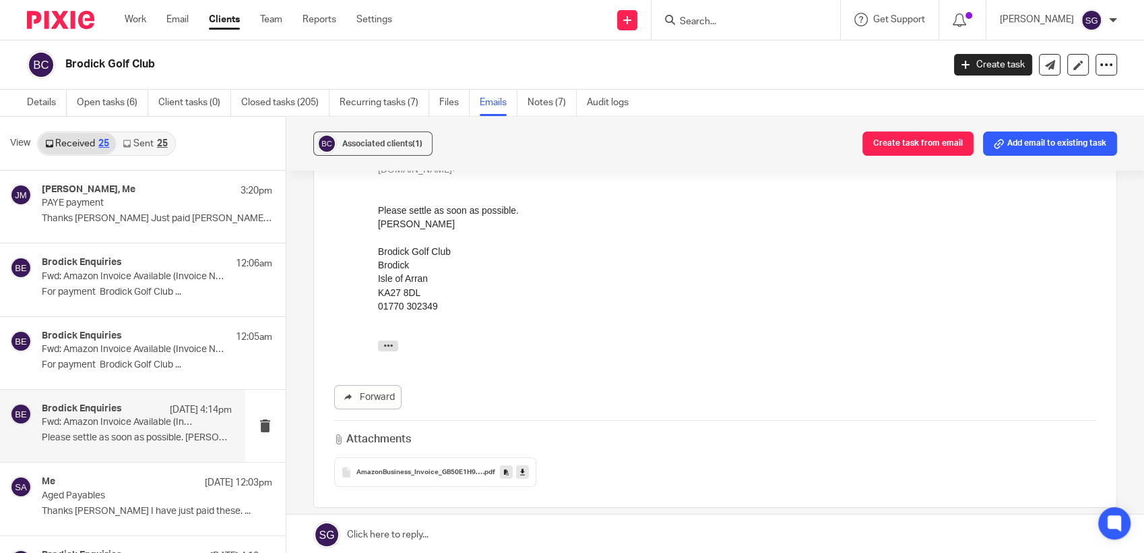
scroll to position [238, 0]
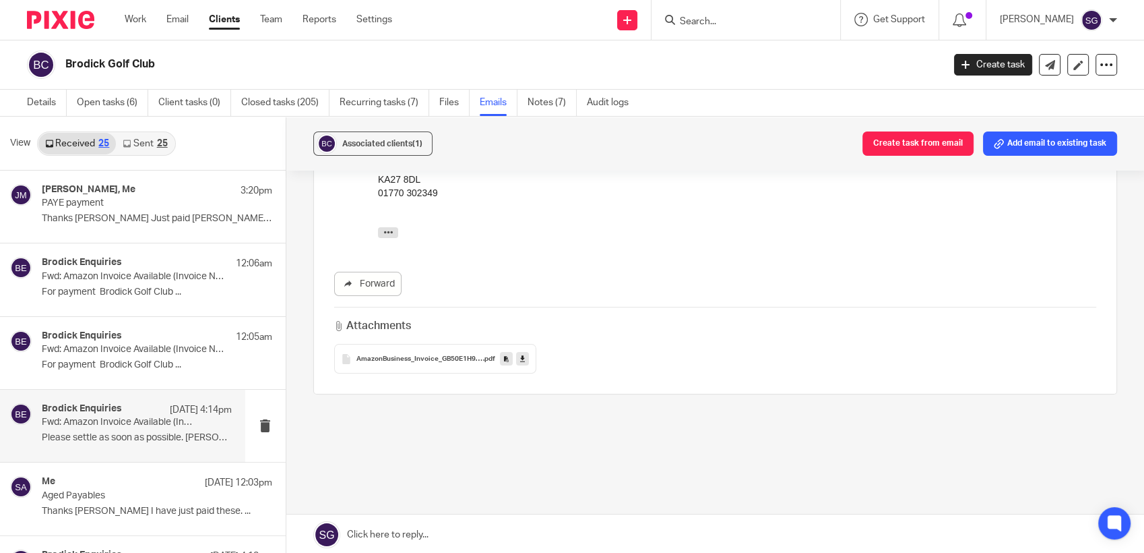
click at [410, 355] on span "AmazonBusiness_Invoice_GB50E1H998RVNI" at bounding box center [419, 359] width 127 height 8
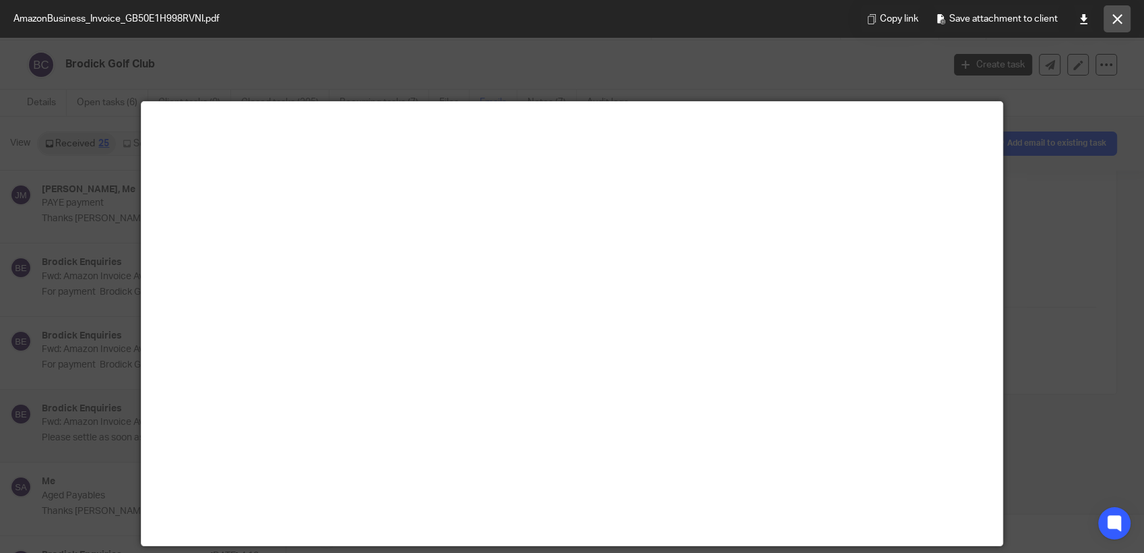
click at [1111, 25] on button at bounding box center [1117, 18] width 27 height 27
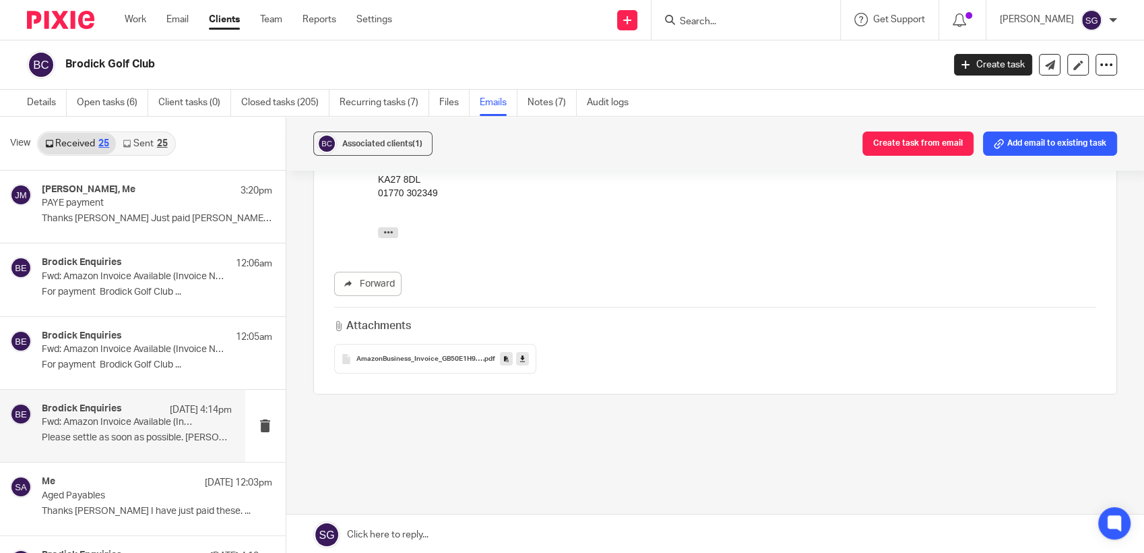
click at [458, 26] on div "Send new email Create task Add client Request signature Get Support Contact Sup…" at bounding box center [778, 20] width 732 height 40
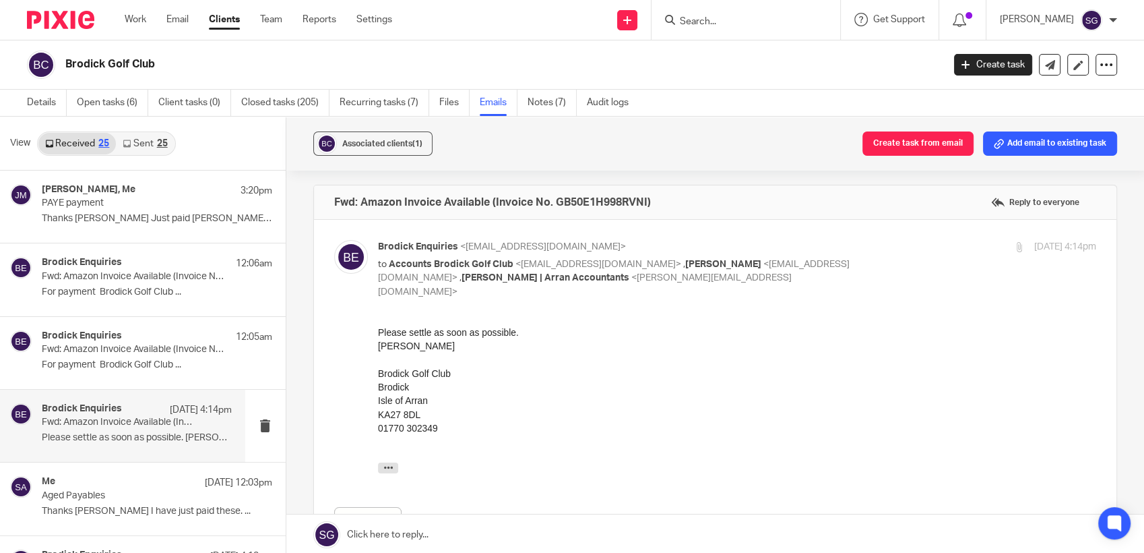
scroll to position [0, 0]
click at [530, 526] on link at bounding box center [715, 534] width 858 height 40
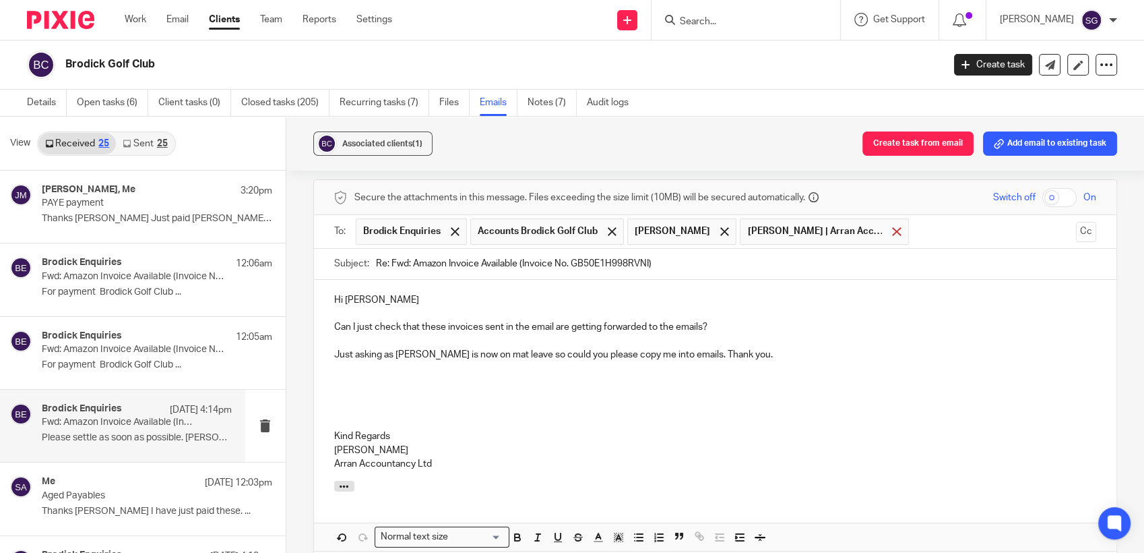
click at [889, 221] on div at bounding box center [896, 231] width 15 height 20
click at [815, 334] on p at bounding box center [715, 340] width 763 height 13
click at [555, 320] on p "Can I just check that these invoices sent in the email are getting forwarded to…" at bounding box center [715, 326] width 763 height 13
drag, startPoint x: 599, startPoint y: 313, endPoint x: 482, endPoint y: 315, distance: 117.3
click at [482, 320] on p "Can I just check that these invoices sent in the email are getting forwarded to…" at bounding box center [715, 326] width 763 height 13
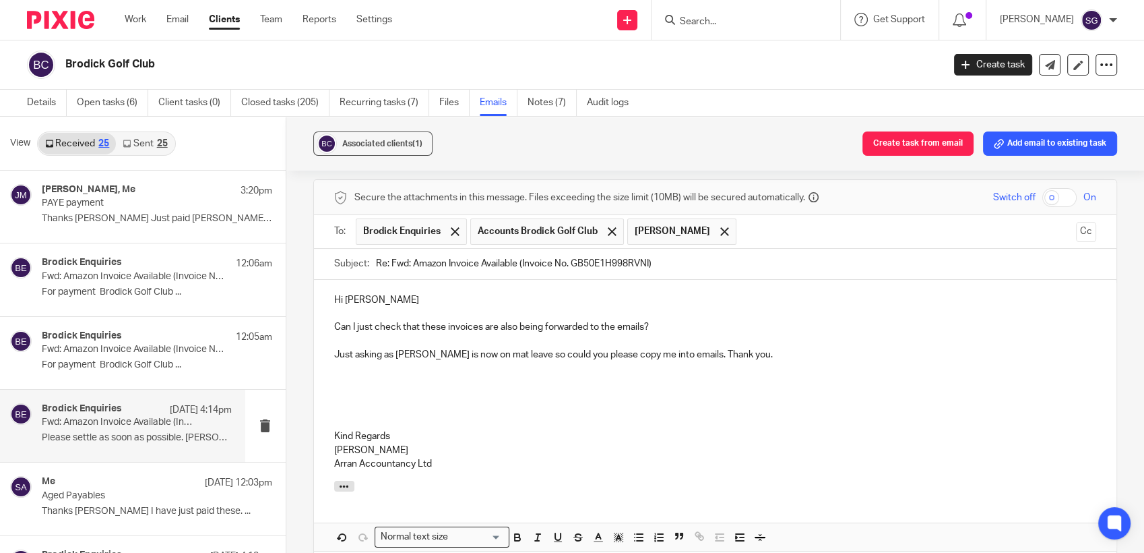
click at [648, 320] on p "Can I just check that these invoices are also being forwarded to the emails?" at bounding box center [715, 326] width 763 height 13
click at [648, 320] on p "Can I just check that these invoices are also being forwarded to the" at bounding box center [715, 326] width 763 height 13
click at [733, 348] on p "Just asking as Olivia is now on mat leave so could you please copy me into emai…" at bounding box center [715, 354] width 763 height 13
click at [741, 348] on p "Just asking as Olivia is now on mat leave so could you please copy me into emai…" at bounding box center [715, 354] width 763 height 13
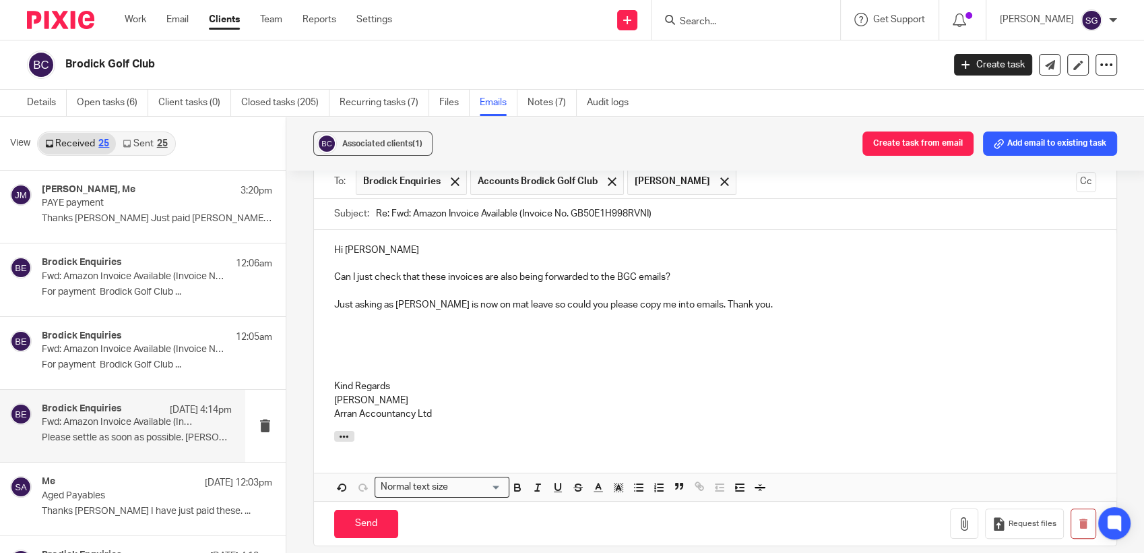
scroll to position [548, 0]
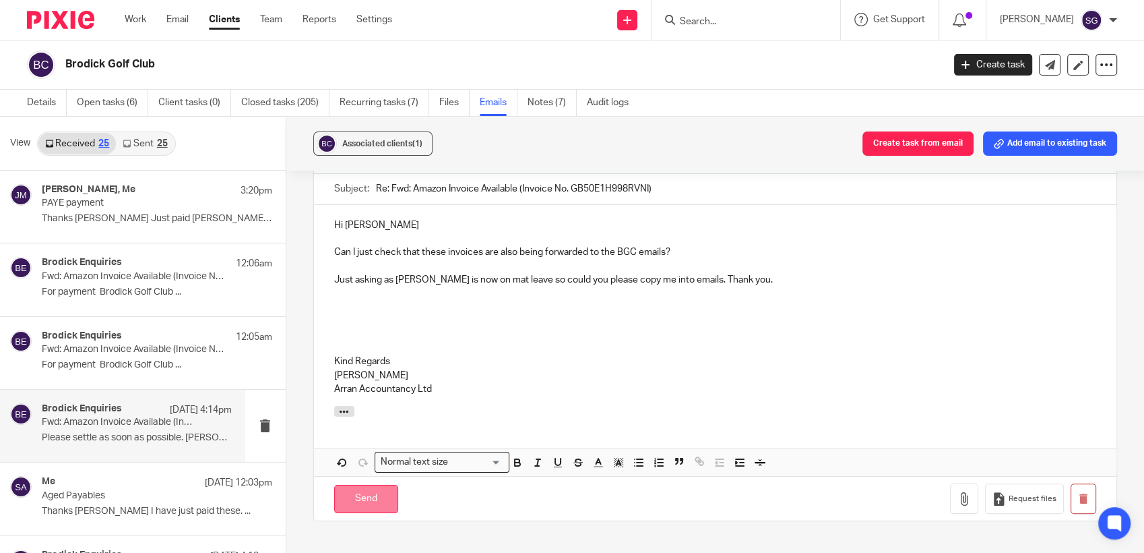
click at [373, 489] on input "Send" at bounding box center [366, 498] width 64 height 29
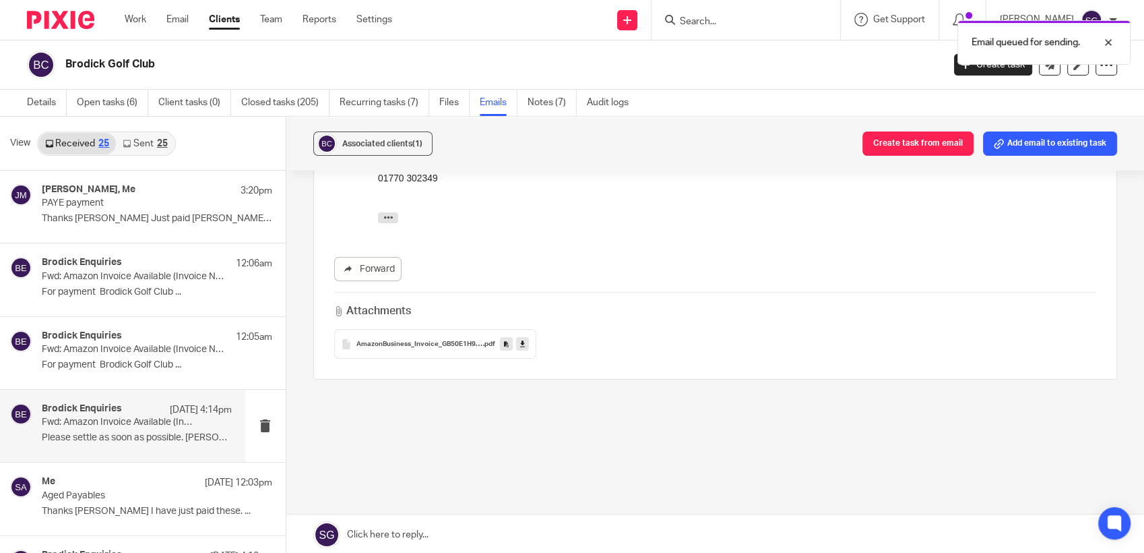
scroll to position [238, 0]
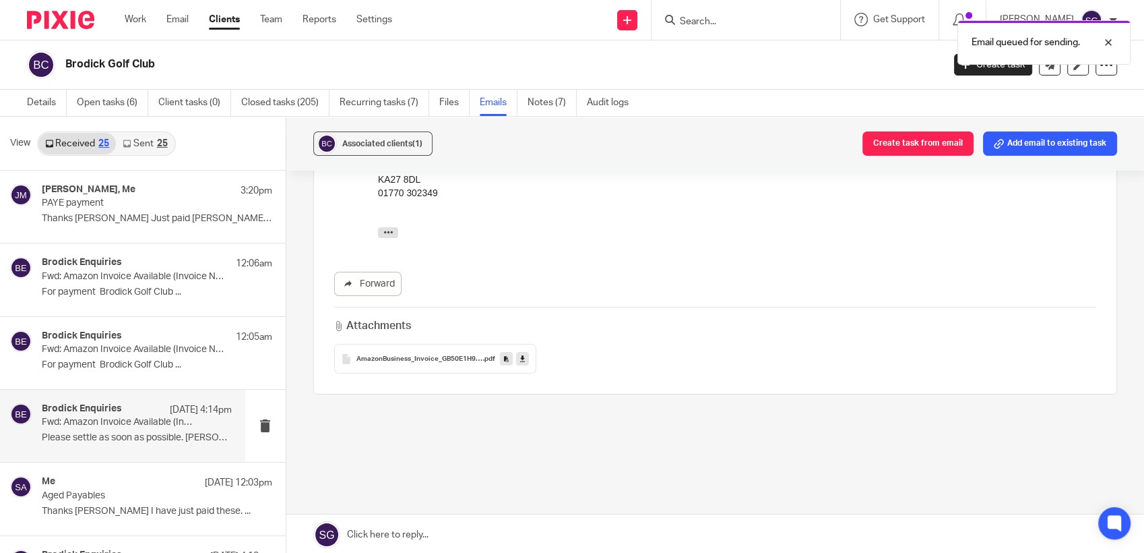
click at [133, 145] on link "Sent 25" at bounding box center [145, 144] width 58 height 22
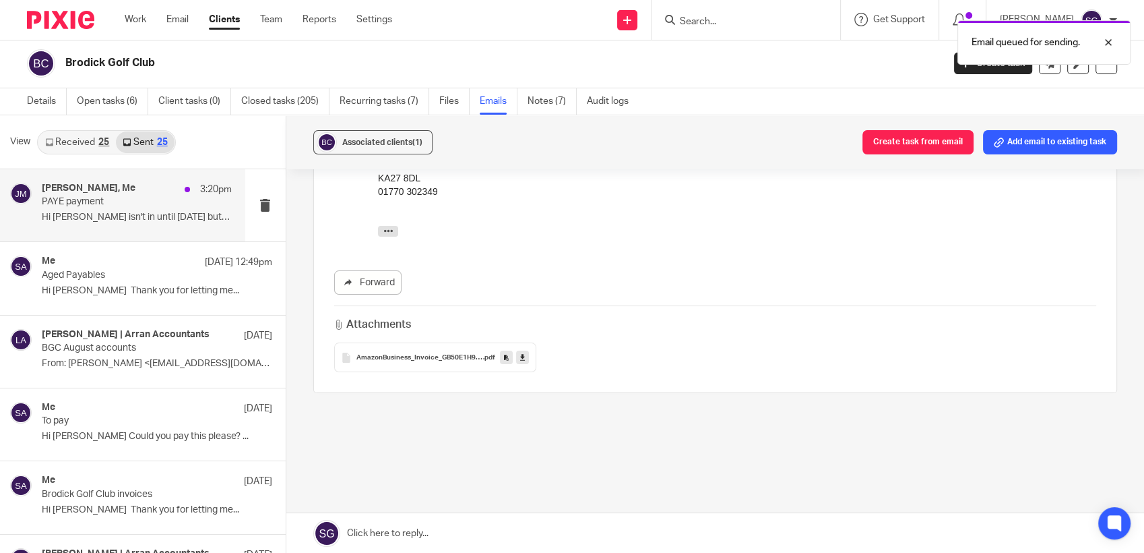
drag, startPoint x: 78, startPoint y: 195, endPoint x: 131, endPoint y: 199, distance: 52.8
click at [79, 195] on div "John May, Me 3:20pm" at bounding box center [137, 189] width 190 height 13
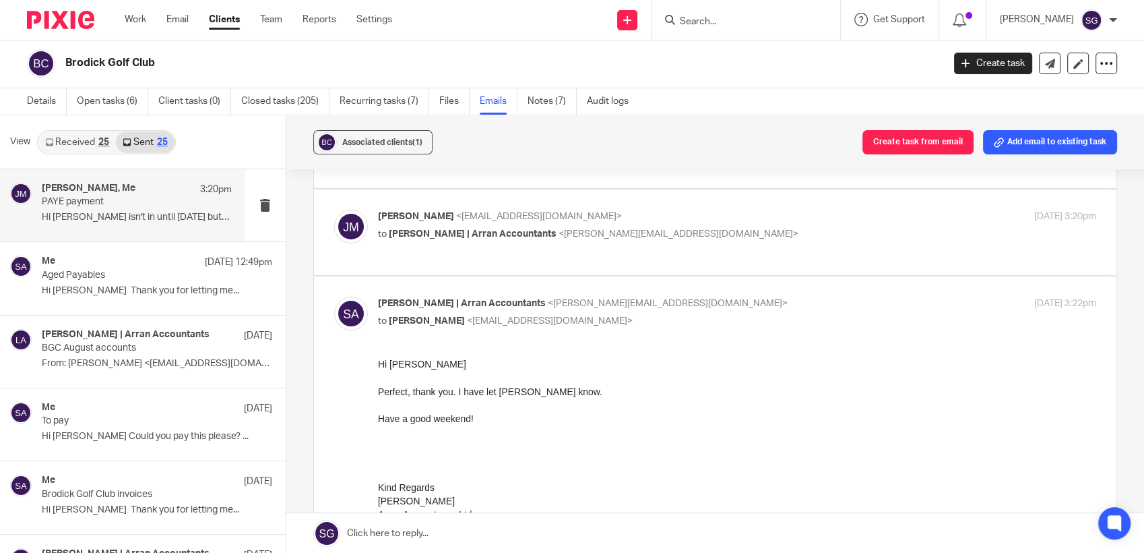
scroll to position [0, 0]
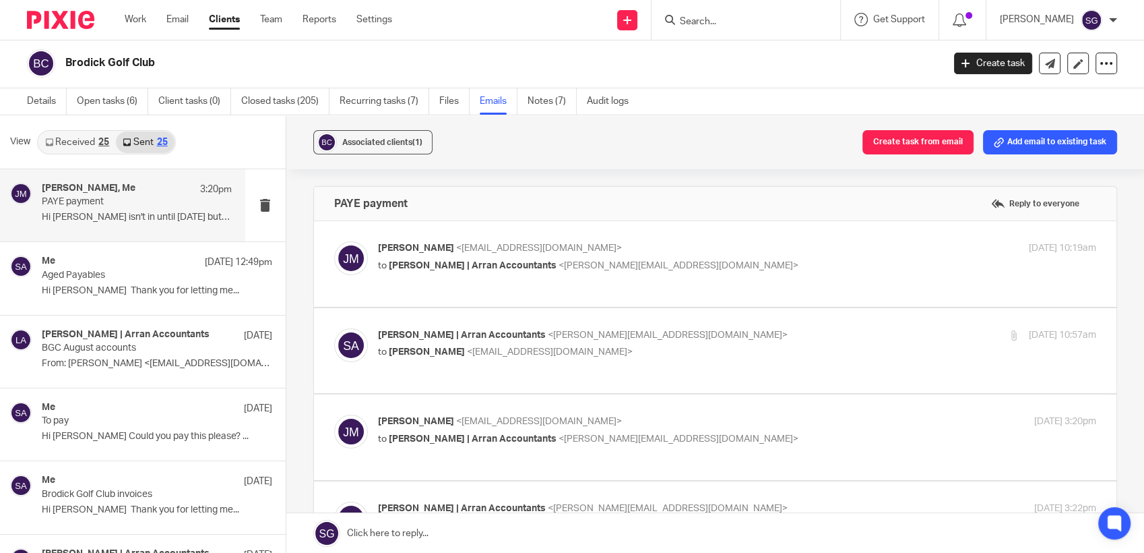
click at [67, 139] on link "Received 25" at bounding box center [76, 142] width 77 height 22
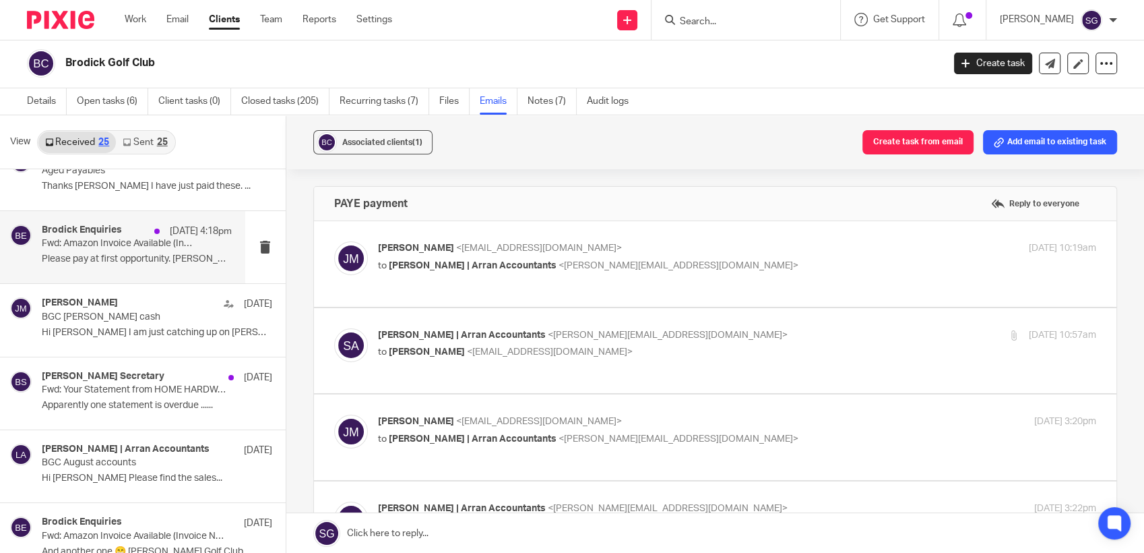
scroll to position [374, 0]
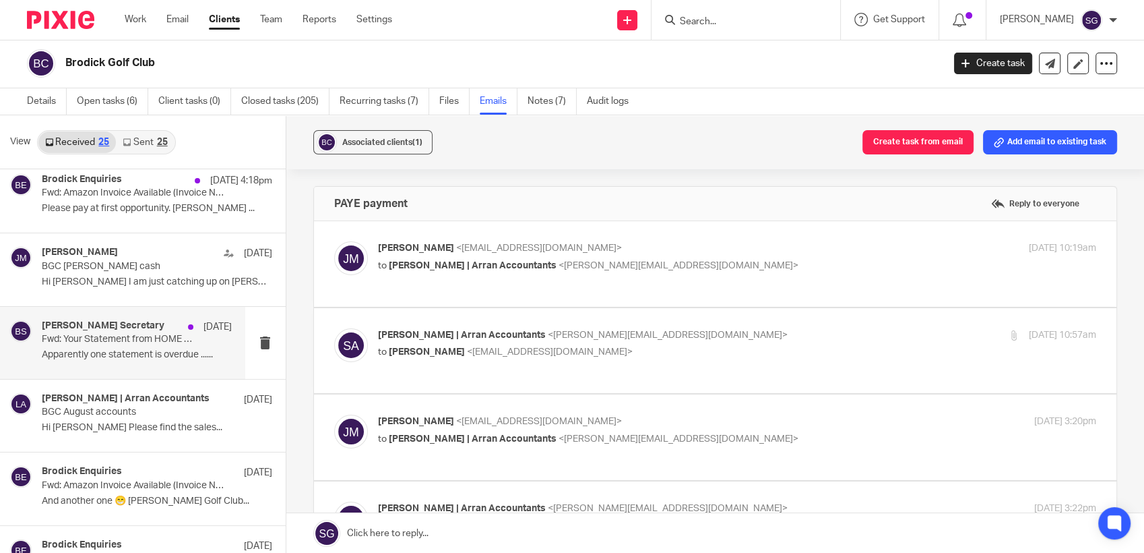
click at [123, 331] on div "Brodick Secretary 11 Sep" at bounding box center [137, 326] width 190 height 13
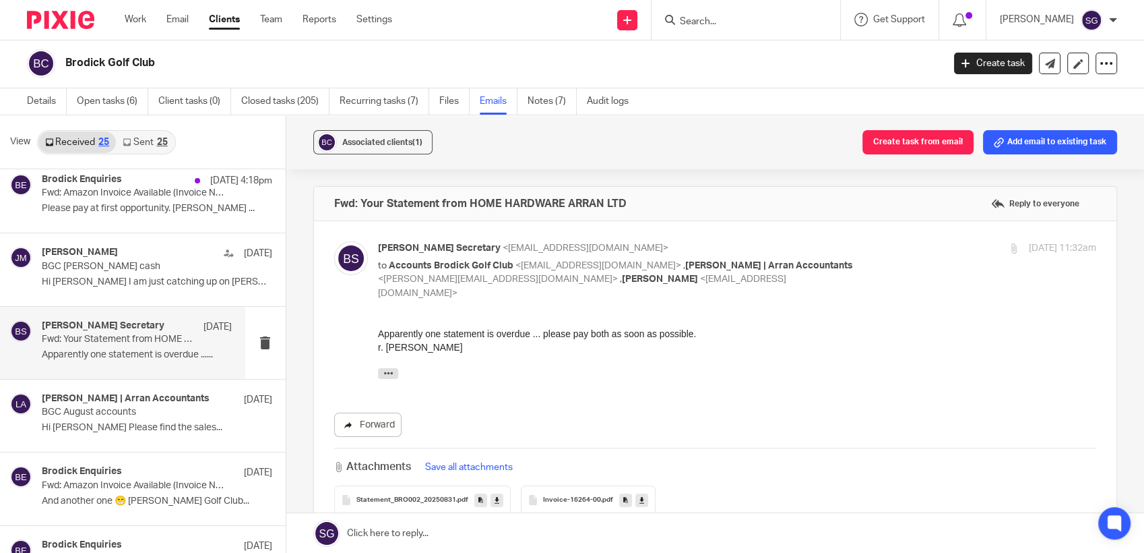
scroll to position [0, 0]
click at [576, 496] on span "Invoice-16264-00" at bounding box center [572, 500] width 58 height 8
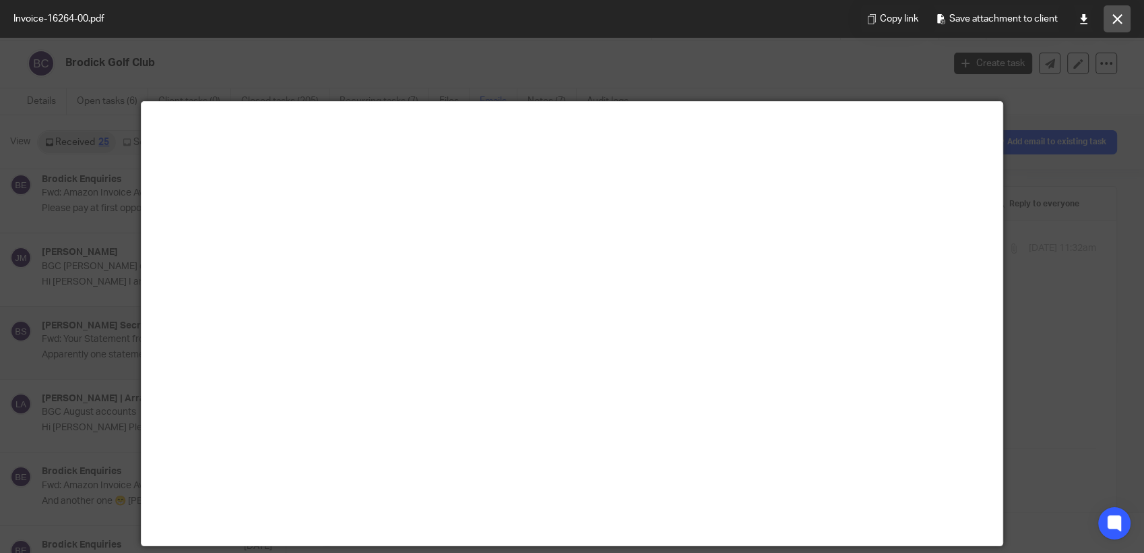
click at [1111, 11] on button at bounding box center [1117, 18] width 27 height 27
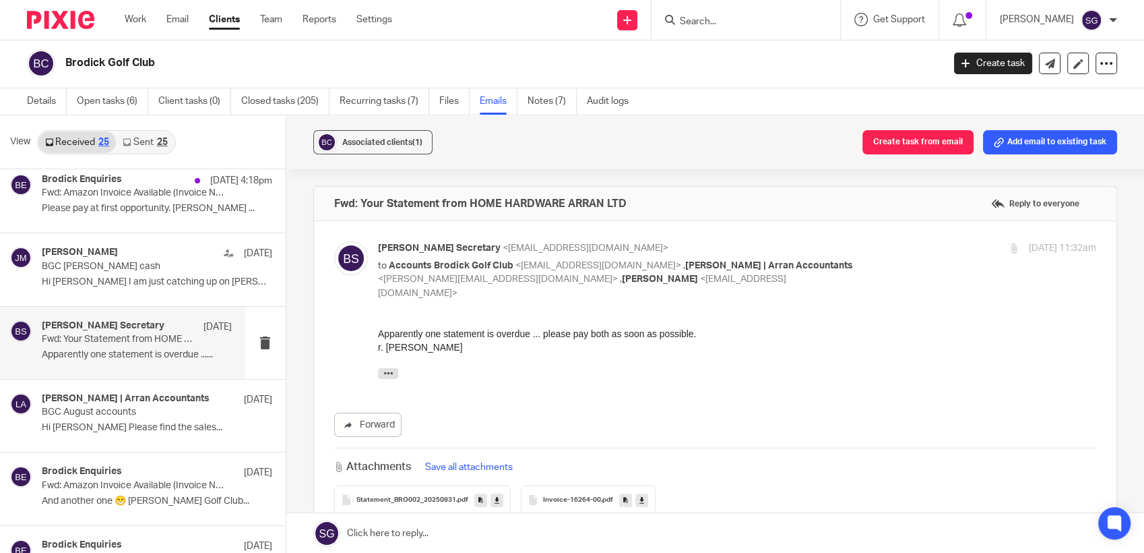
click at [404, 496] on span "Statement_BRO002_20250831" at bounding box center [406, 500] width 100 height 8
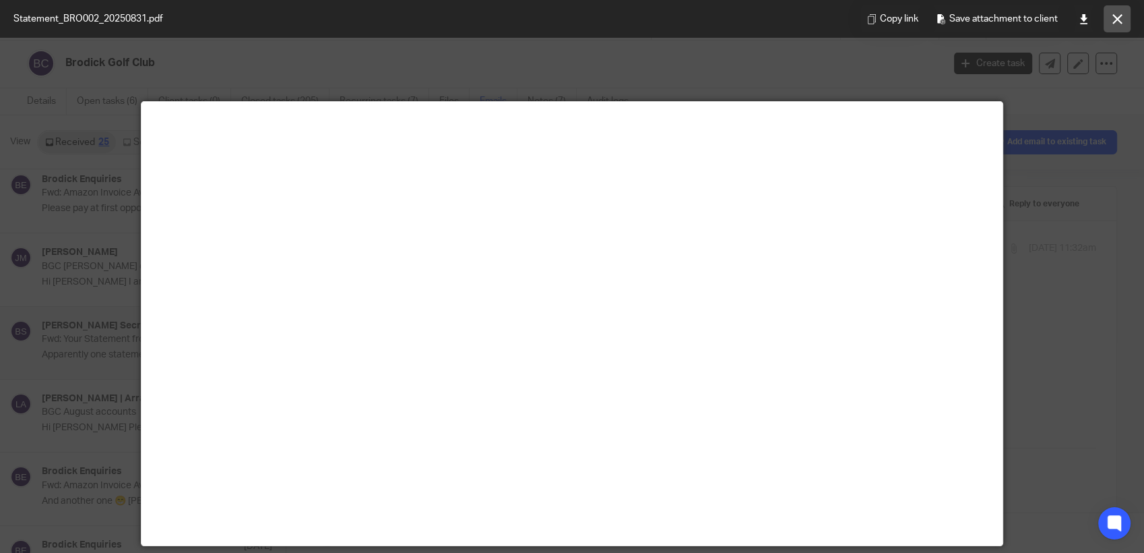
click at [1118, 21] on icon at bounding box center [1118, 19] width 10 height 10
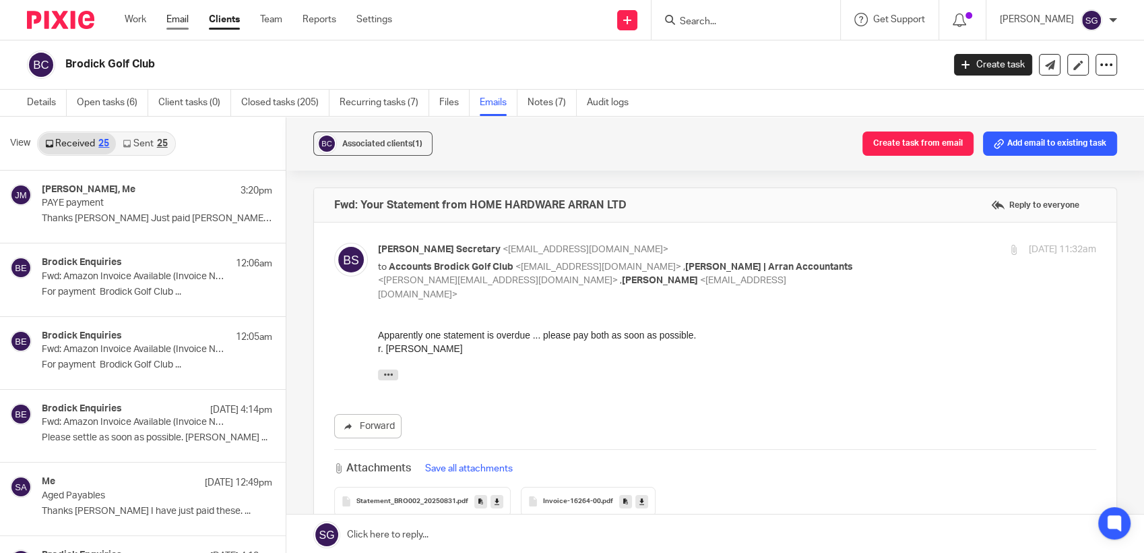
click at [178, 23] on link "Email" at bounding box center [177, 19] width 22 height 13
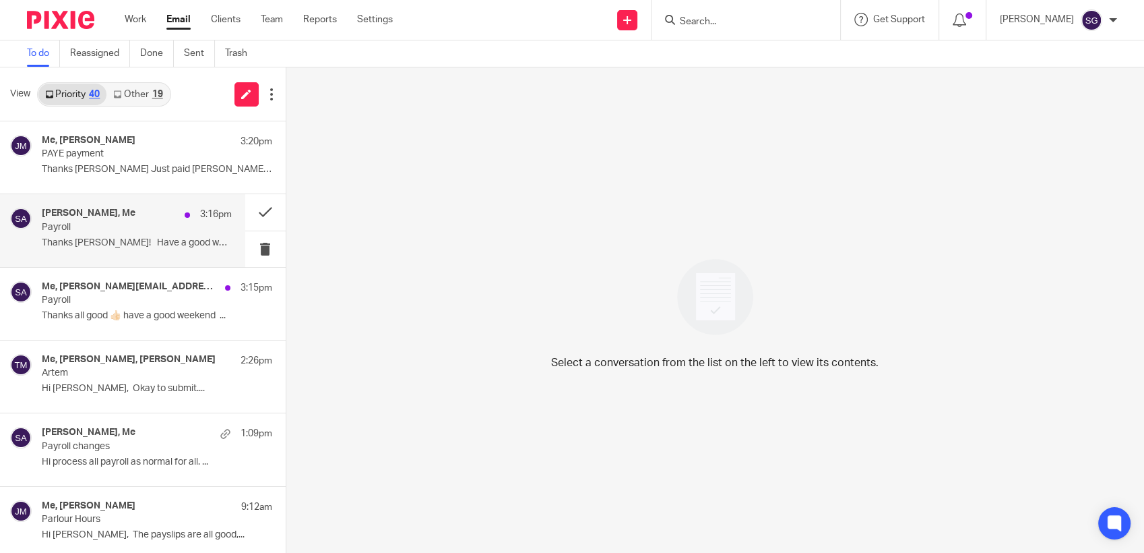
click at [122, 230] on p "Payroll" at bounding box center [118, 227] width 152 height 11
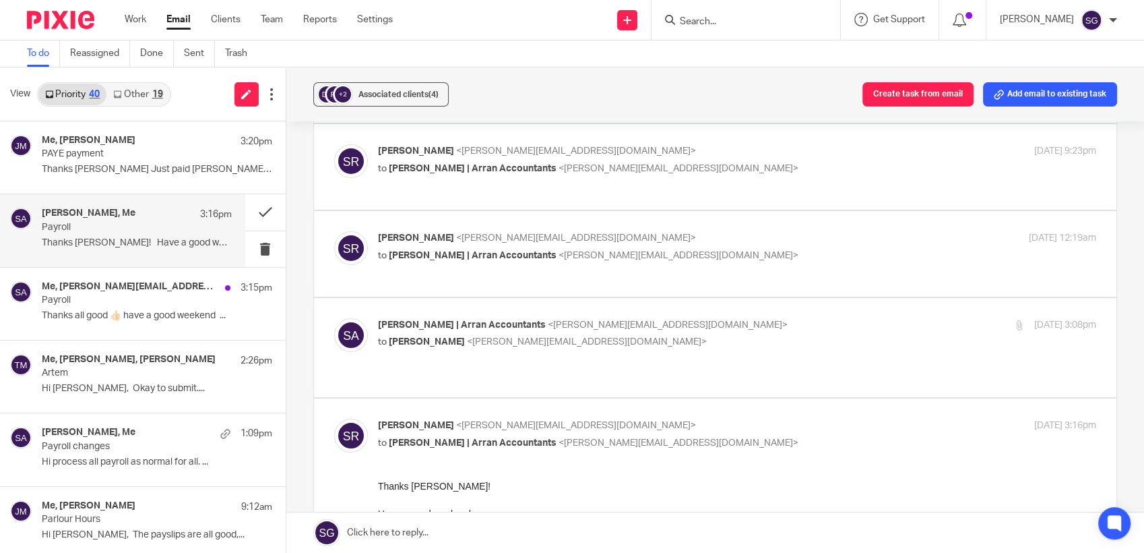
click at [466, 529] on link at bounding box center [715, 532] width 858 height 40
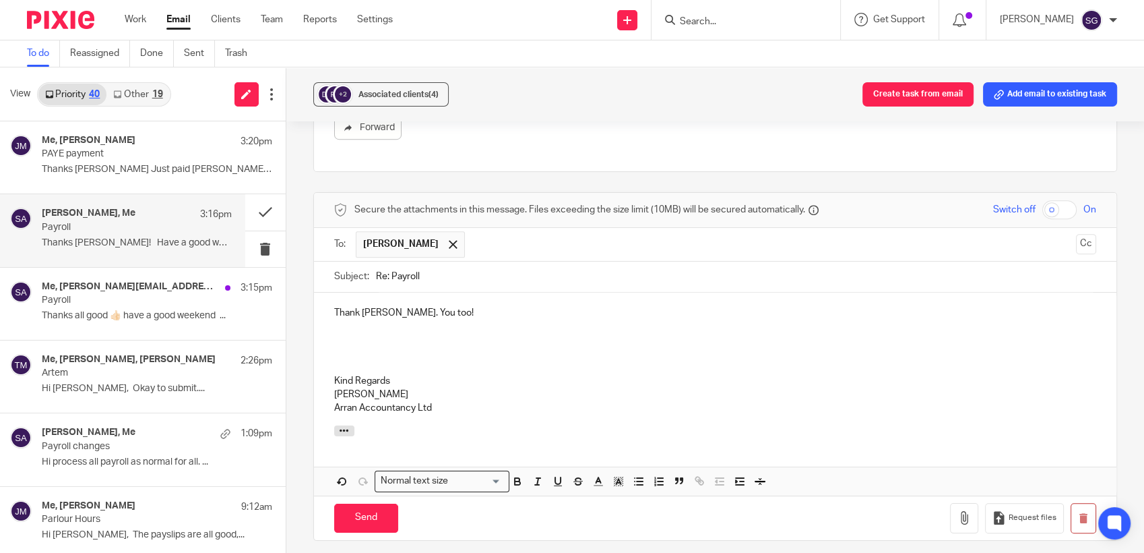
click at [356, 306] on p "Thank Scott. You too!" at bounding box center [715, 312] width 763 height 13
click at [464, 306] on p "Thanks Scott. You too!" at bounding box center [715, 312] width 763 height 13
click at [362, 503] on input "Send" at bounding box center [366, 517] width 64 height 29
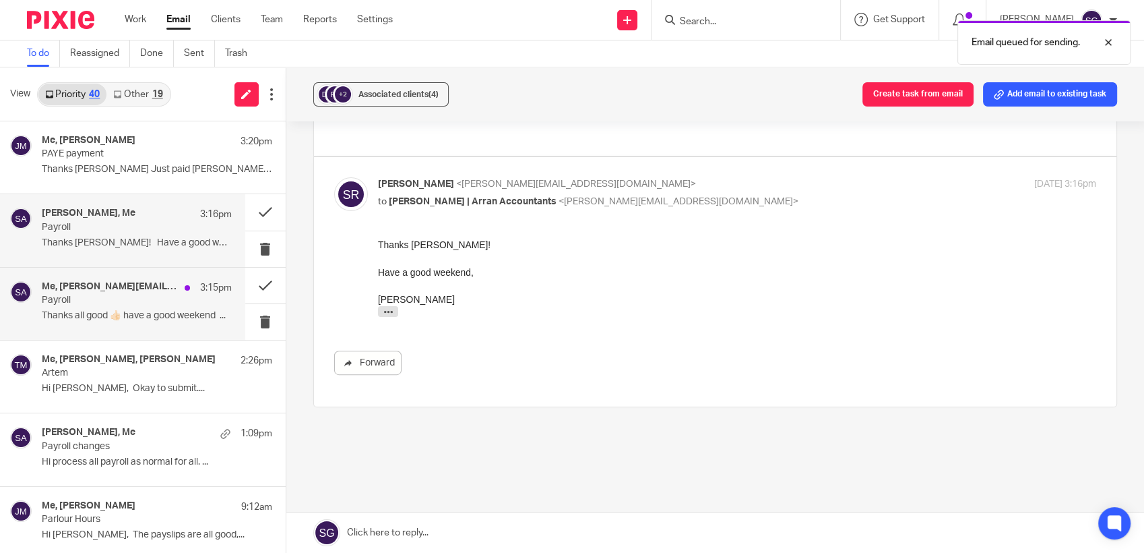
click at [135, 317] on p "Thanks all good 👍🏻 have a good weekend ..." at bounding box center [137, 315] width 190 height 11
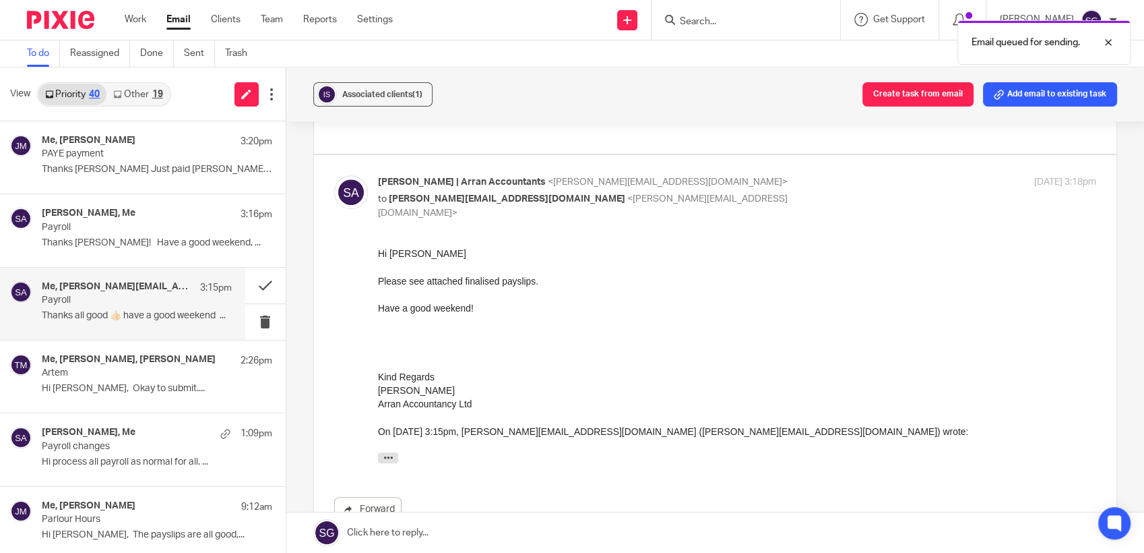
scroll to position [749, 0]
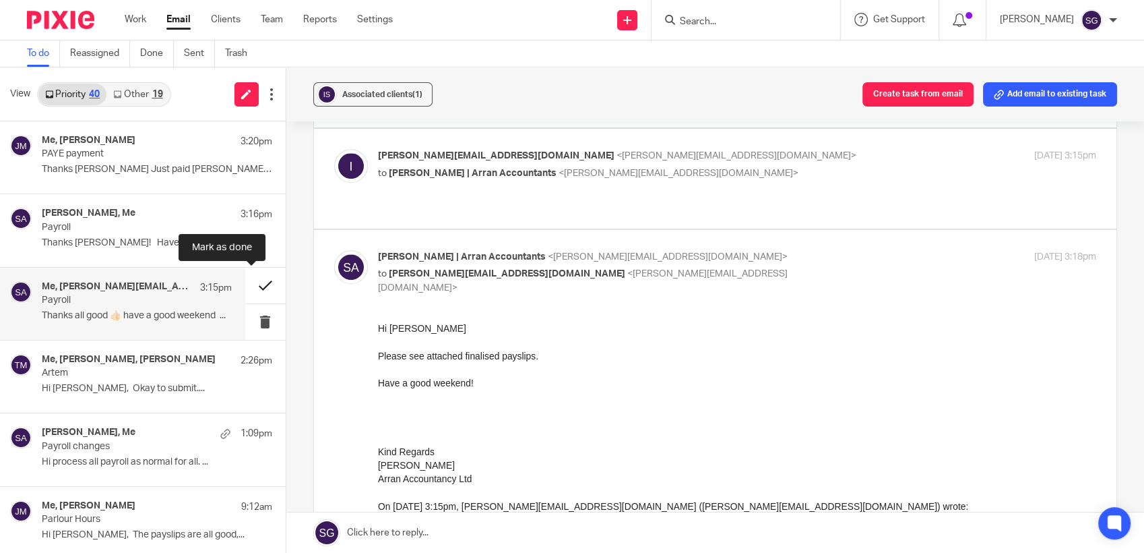
click at [259, 283] on button at bounding box center [265, 286] width 40 height 36
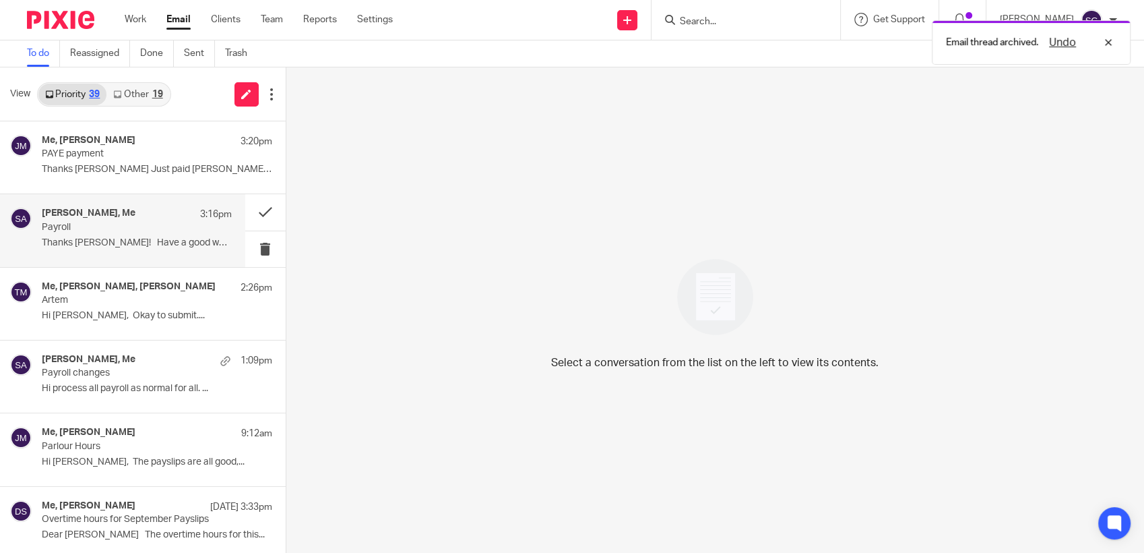
click at [143, 238] on p "Thanks Sarah! Have a good weekend, ..." at bounding box center [137, 242] width 190 height 11
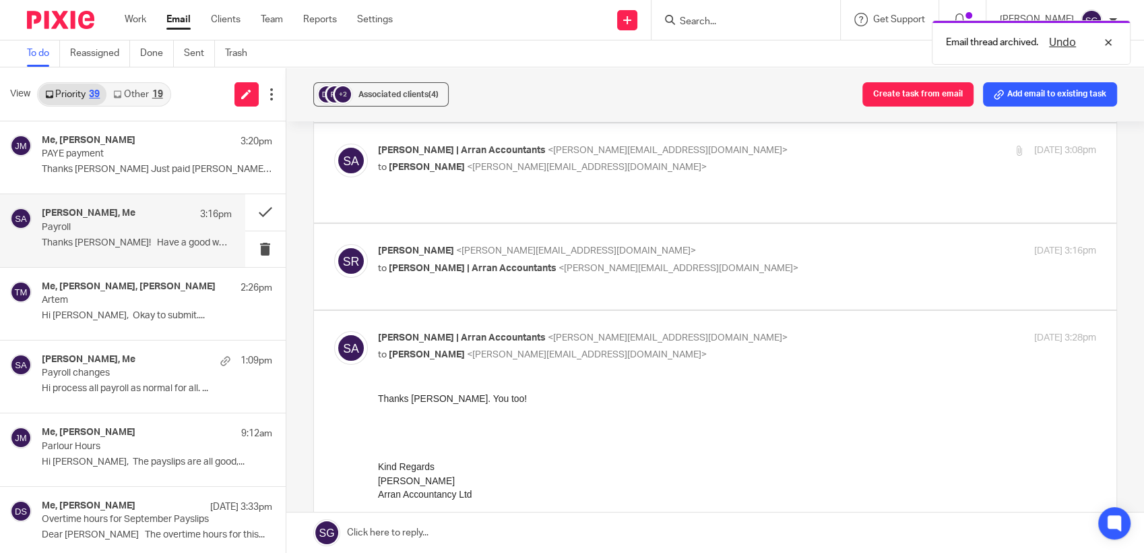
scroll to position [449, 0]
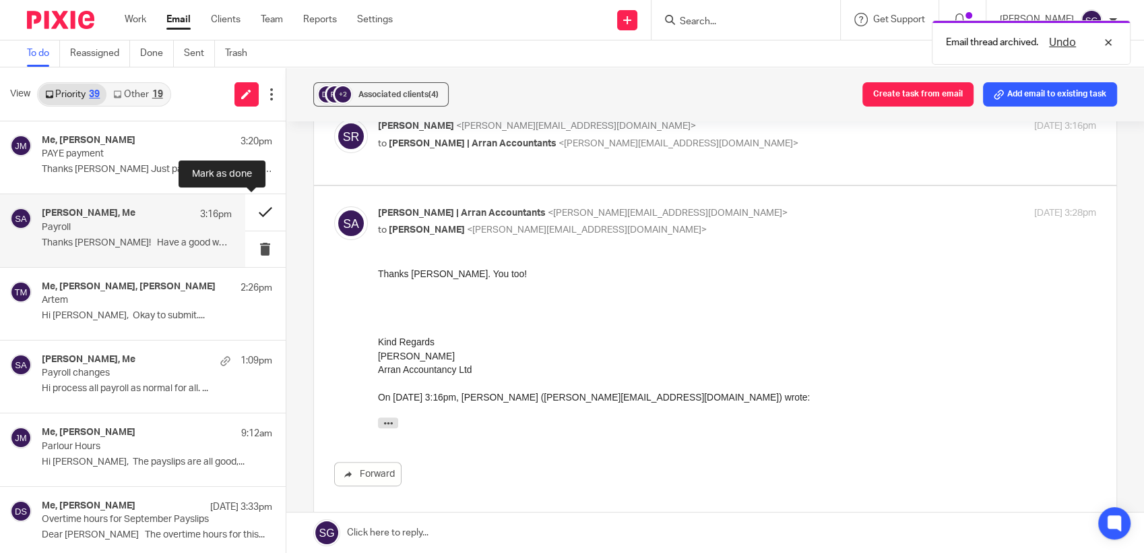
click at [248, 206] on button at bounding box center [265, 212] width 40 height 36
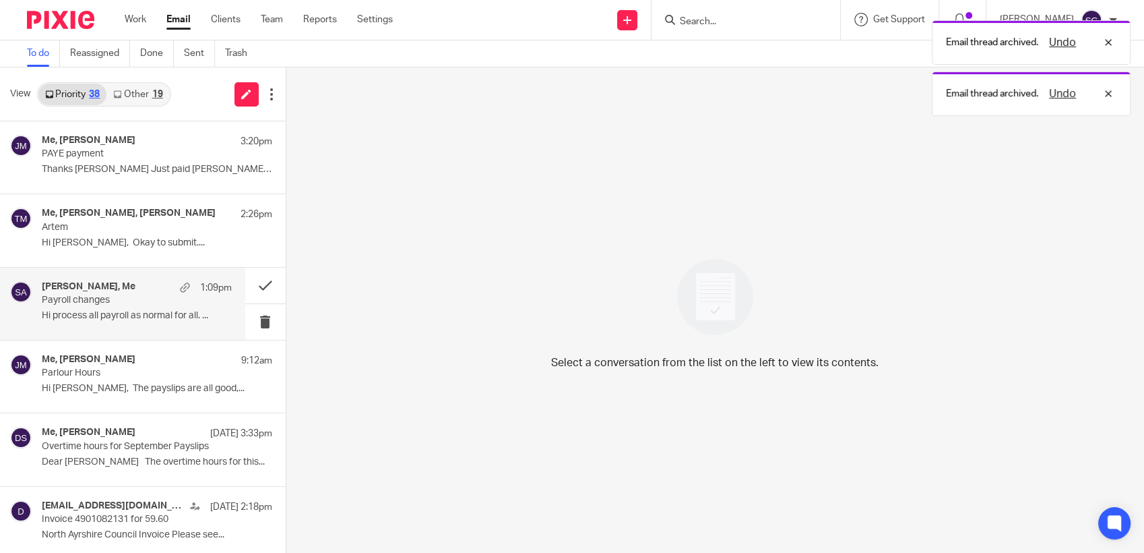
click at [111, 298] on p "Payroll changes" at bounding box center [118, 299] width 152 height 11
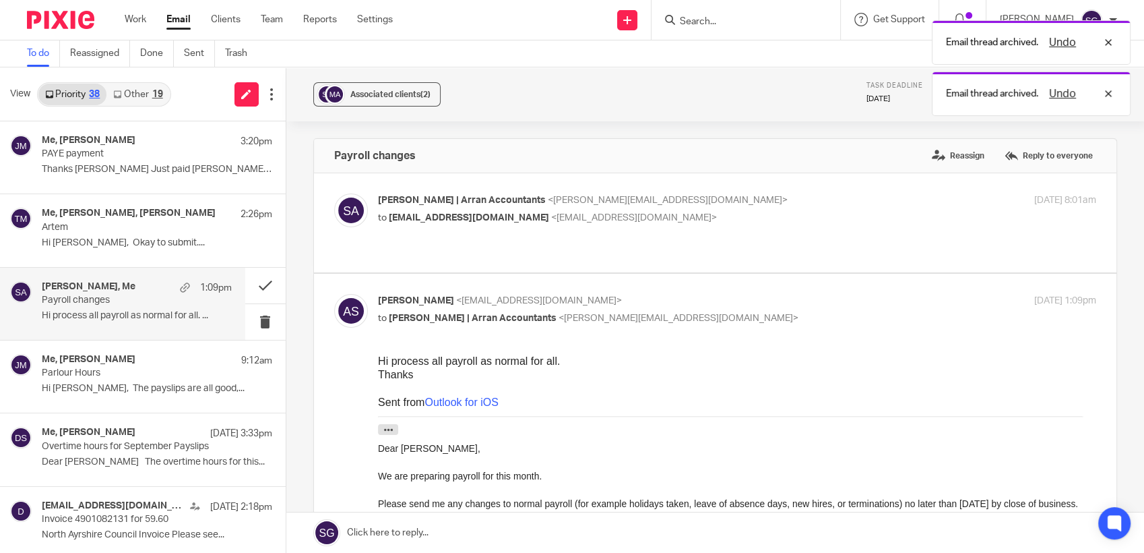
scroll to position [0, 0]
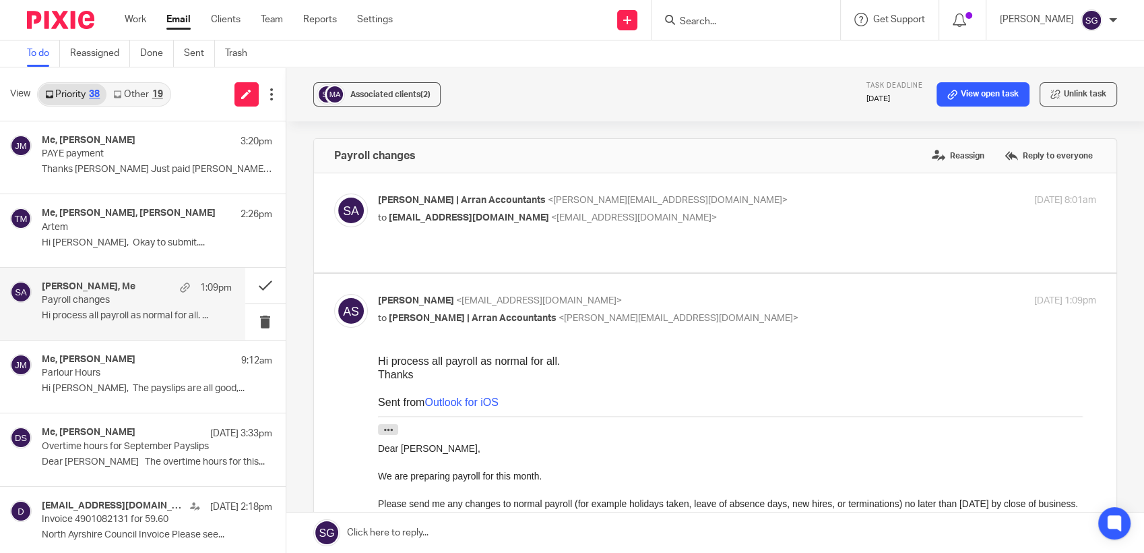
click at [726, 30] on div at bounding box center [746, 20] width 189 height 40
click at [722, 24] on input "Search" at bounding box center [739, 22] width 121 height 12
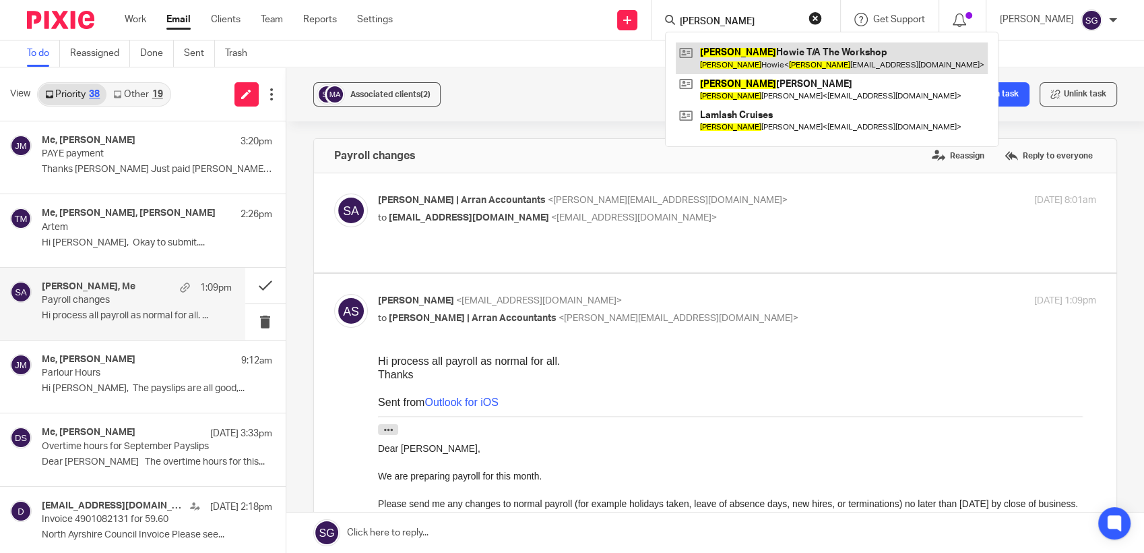
type input "luisa"
click at [767, 61] on link at bounding box center [832, 57] width 312 height 31
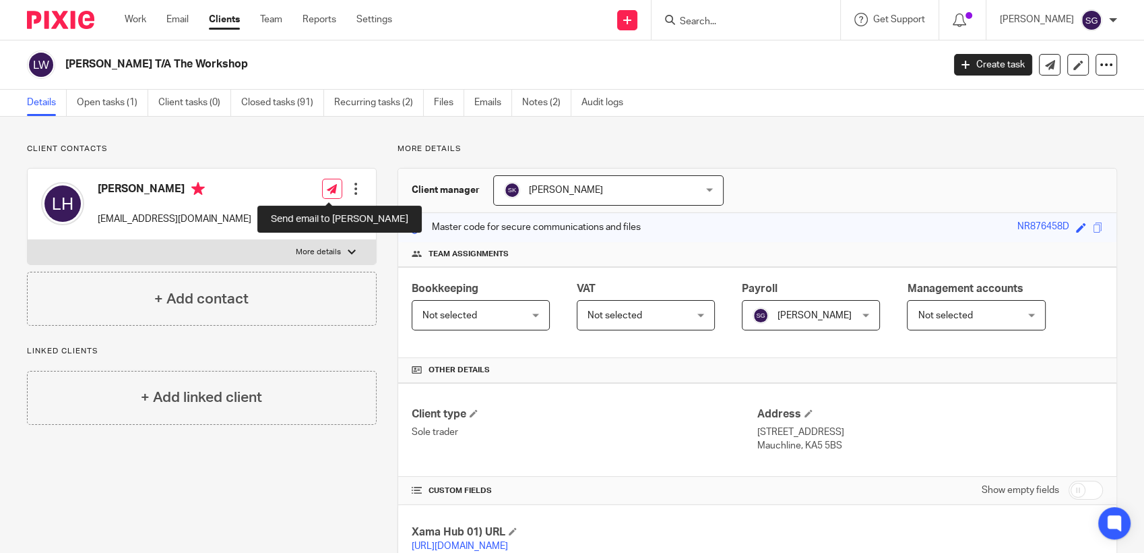
drag, startPoint x: 329, startPoint y: 190, endPoint x: 369, endPoint y: 147, distance: 58.7
click at [329, 190] on icon at bounding box center [332, 189] width 10 height 10
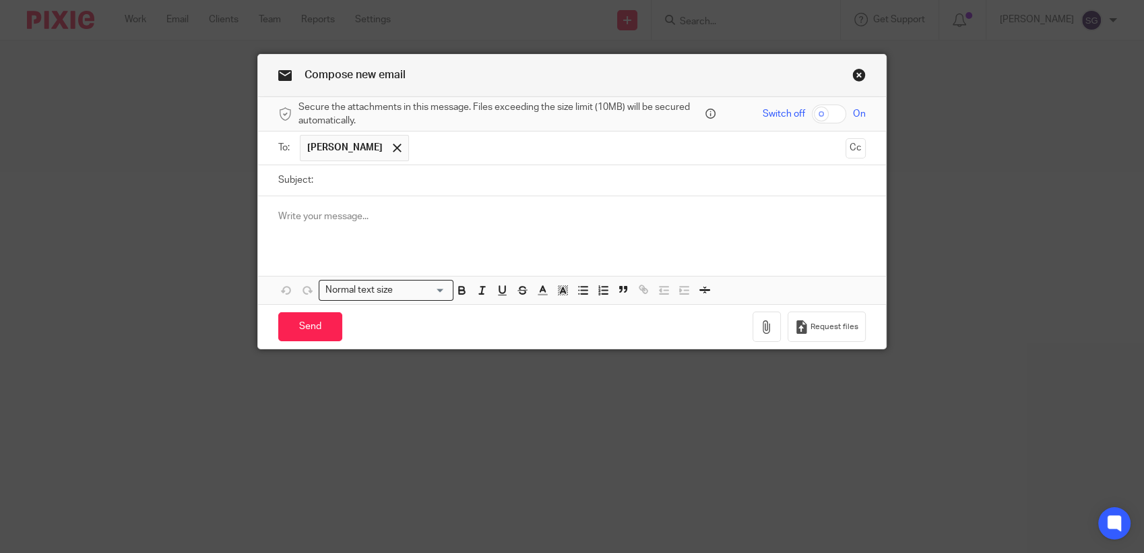
click at [382, 173] on input "Subject:" at bounding box center [593, 180] width 546 height 30
type input "Payroll"
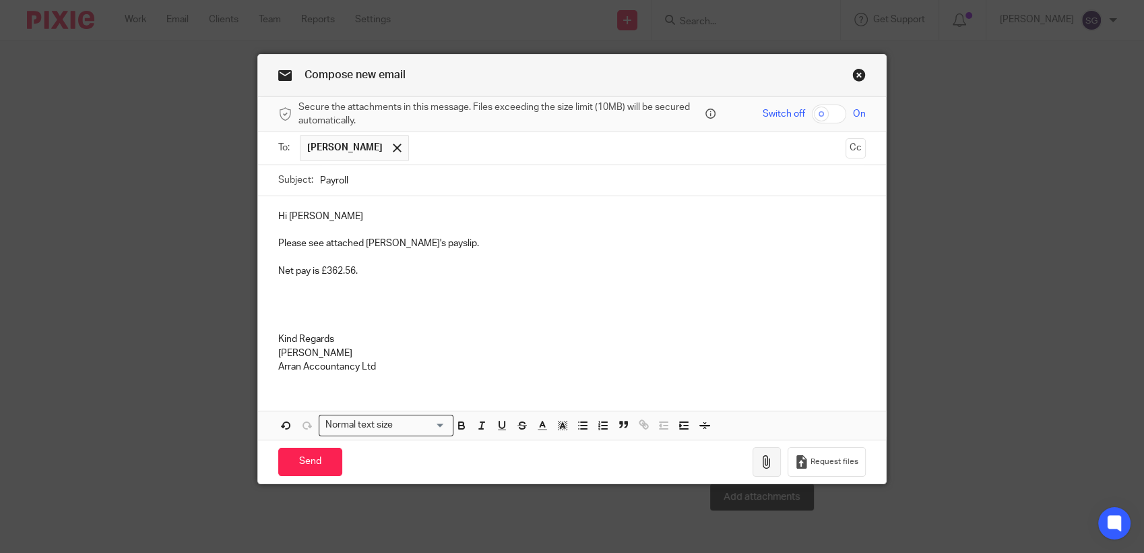
click at [760, 456] on icon "button" at bounding box center [766, 461] width 13 height 13
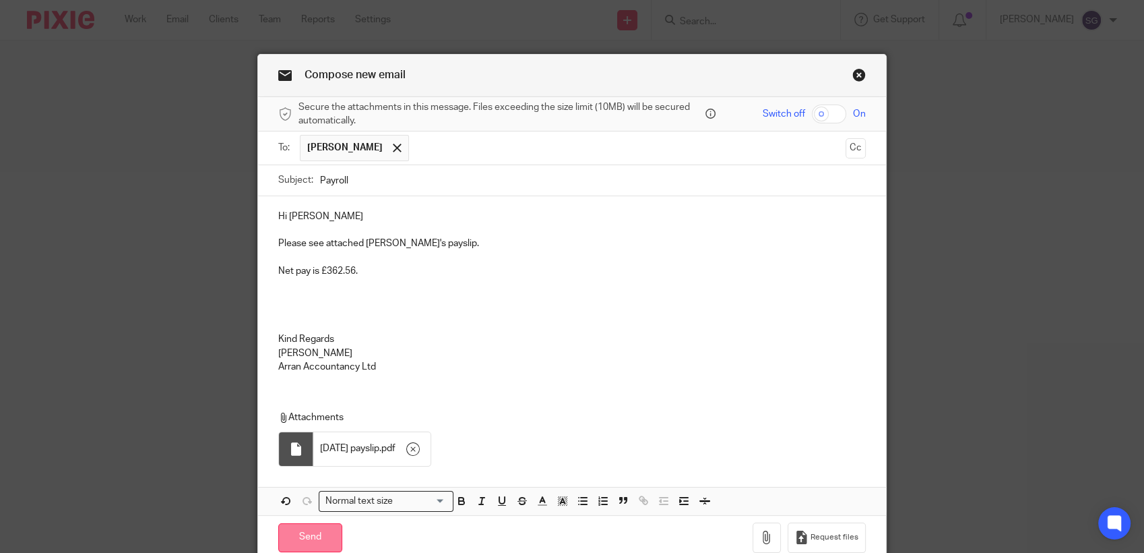
click at [323, 536] on input "Send" at bounding box center [310, 537] width 64 height 29
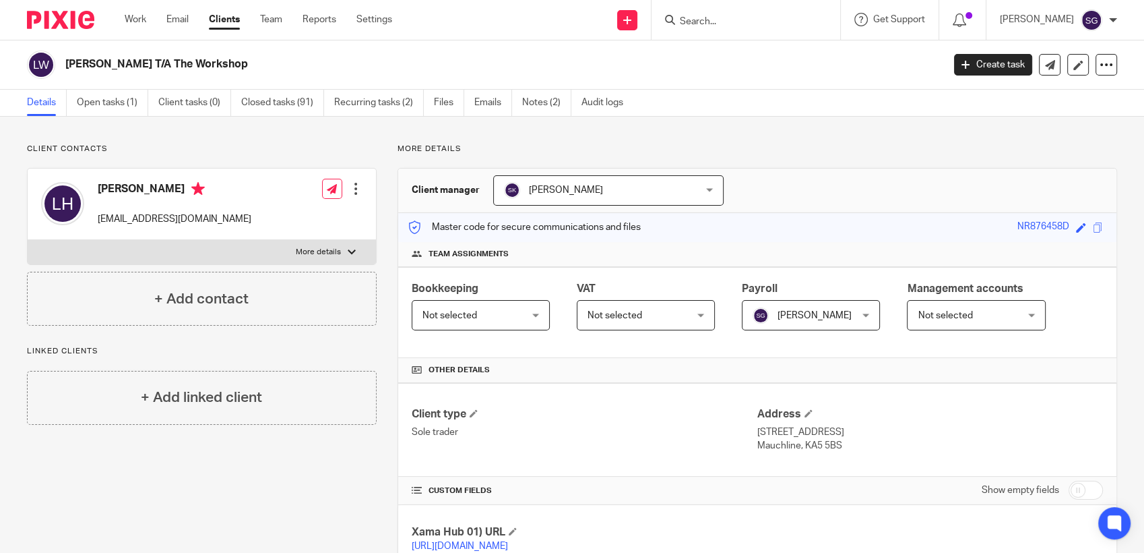
click at [528, 53] on div "[PERSON_NAME] T/A The Workshop" at bounding box center [480, 65] width 907 height 28
